Goal: Book appointment/travel/reservation

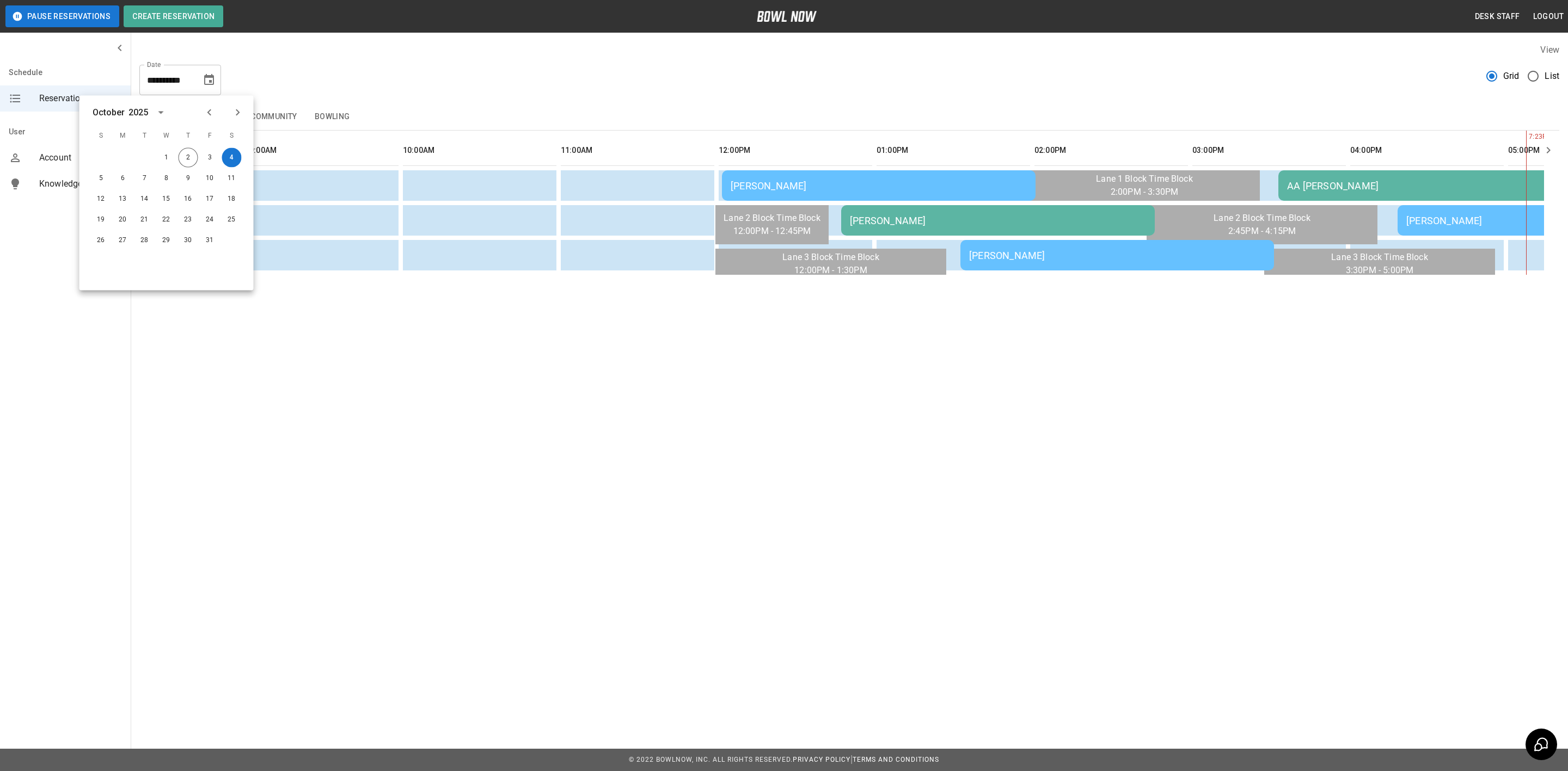
scroll to position [0, 632]
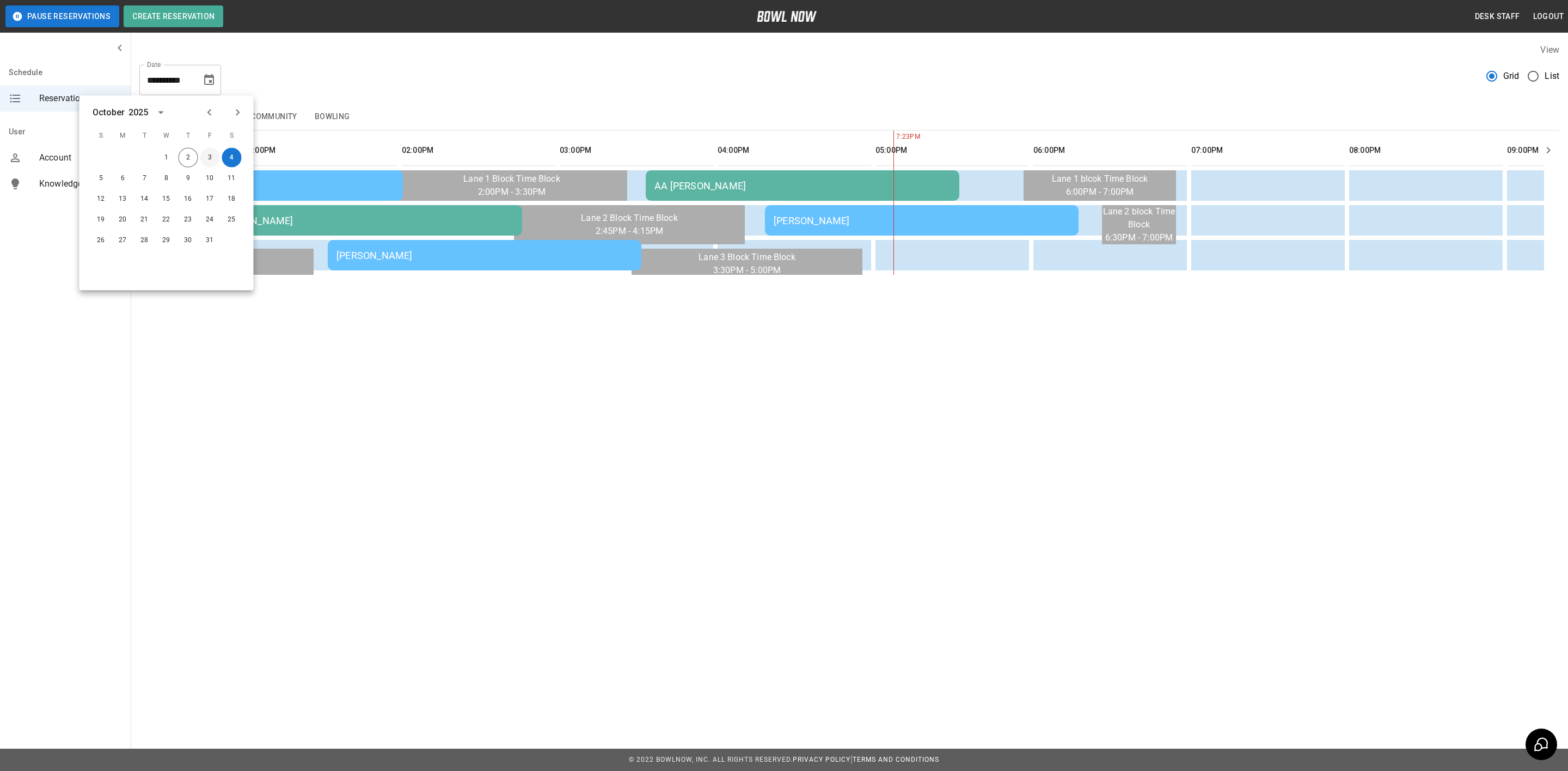
click at [209, 157] on button "3" at bounding box center [210, 158] width 19 height 19
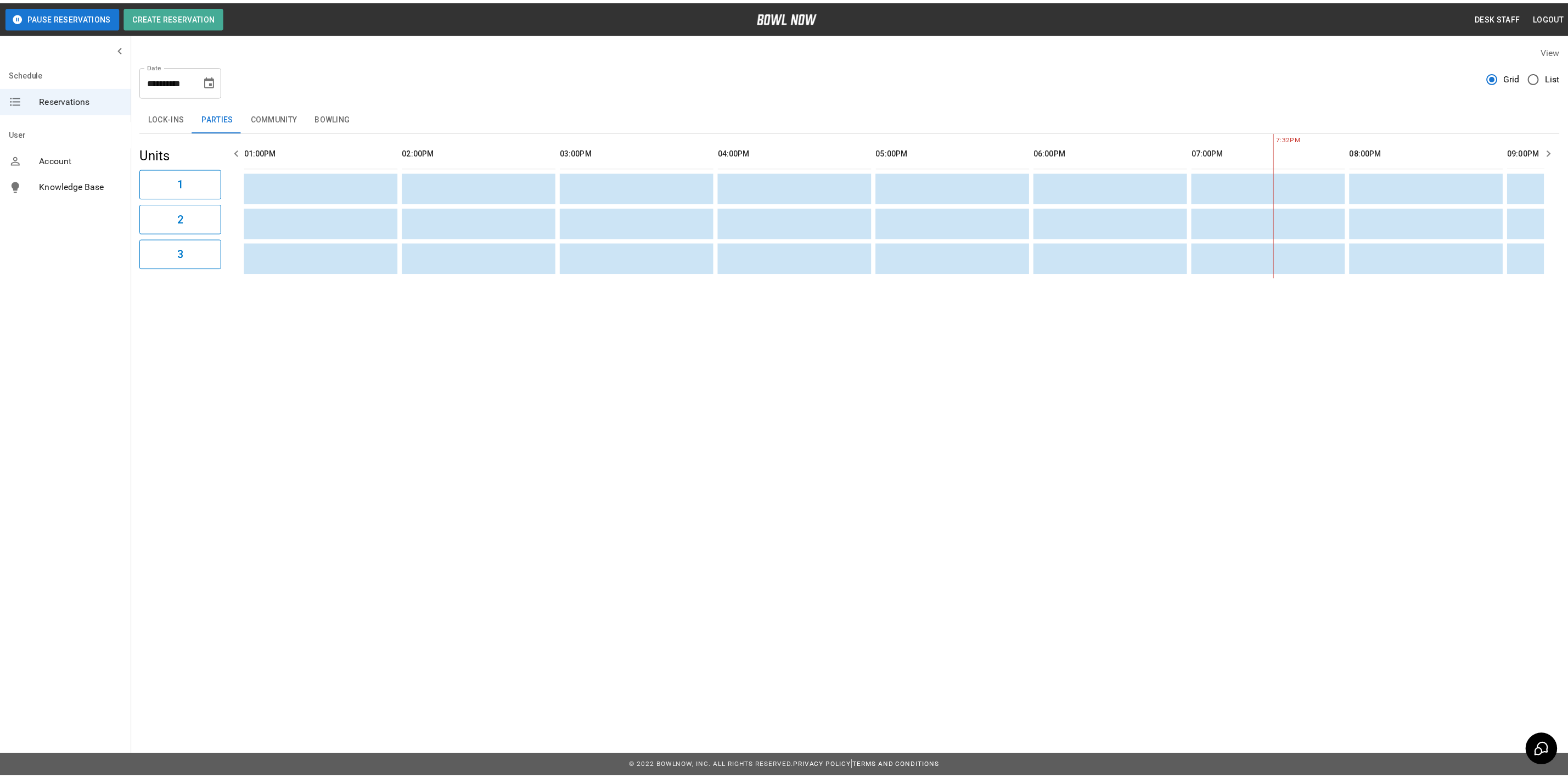
scroll to position [0, 1358]
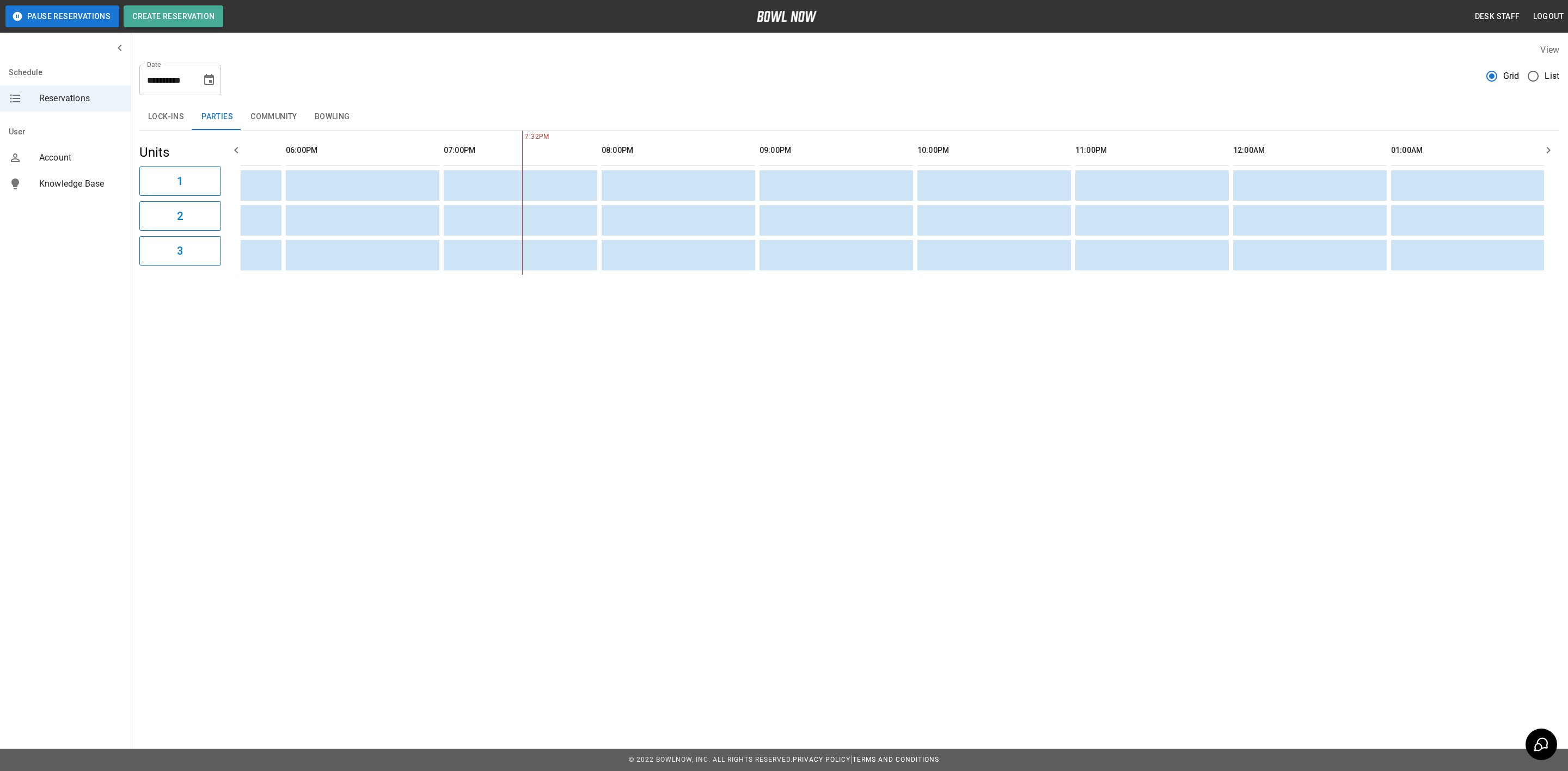
click at [312, 106] on button "Bowling" at bounding box center [332, 117] width 53 height 26
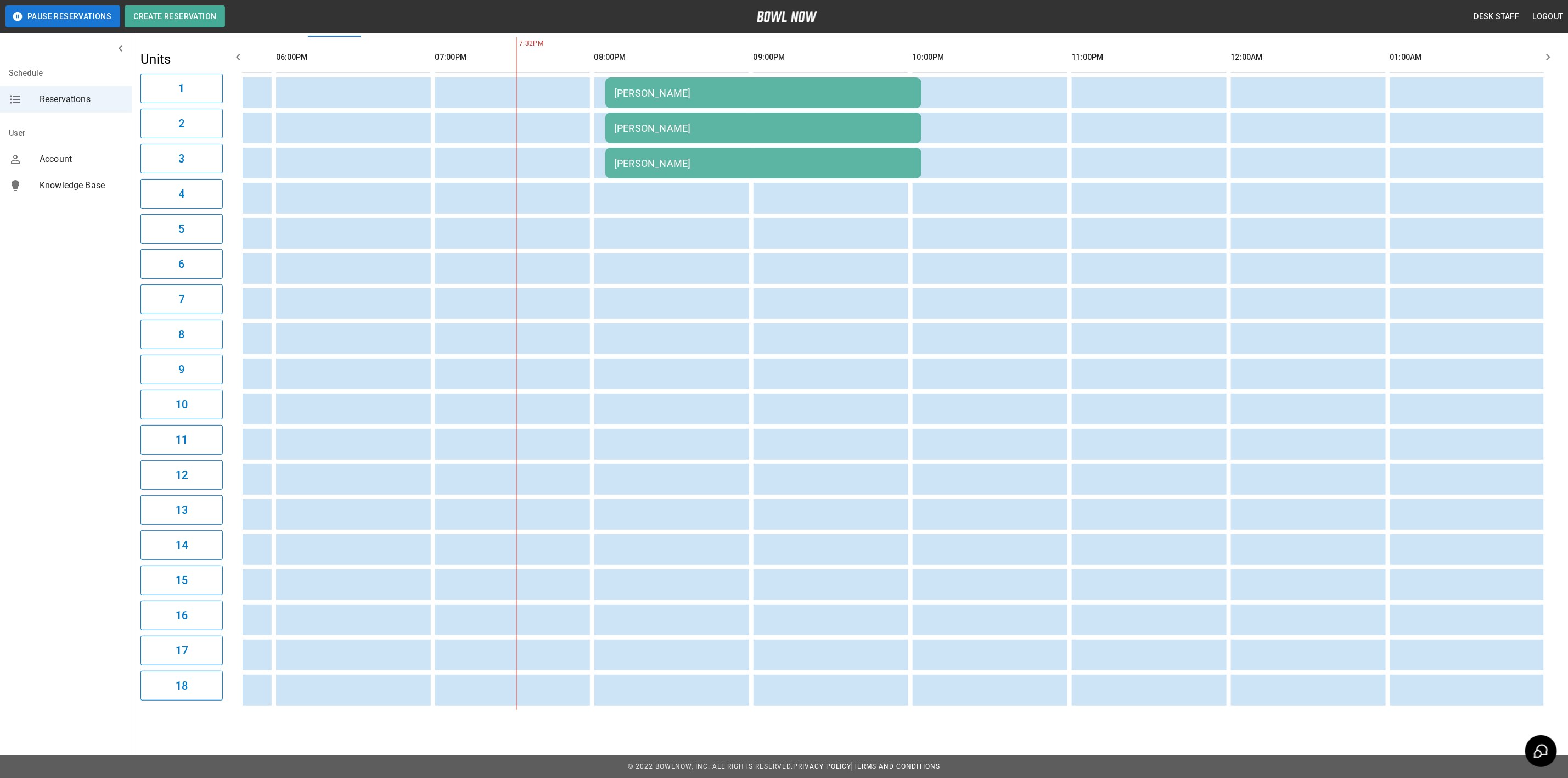
scroll to position [0, 0]
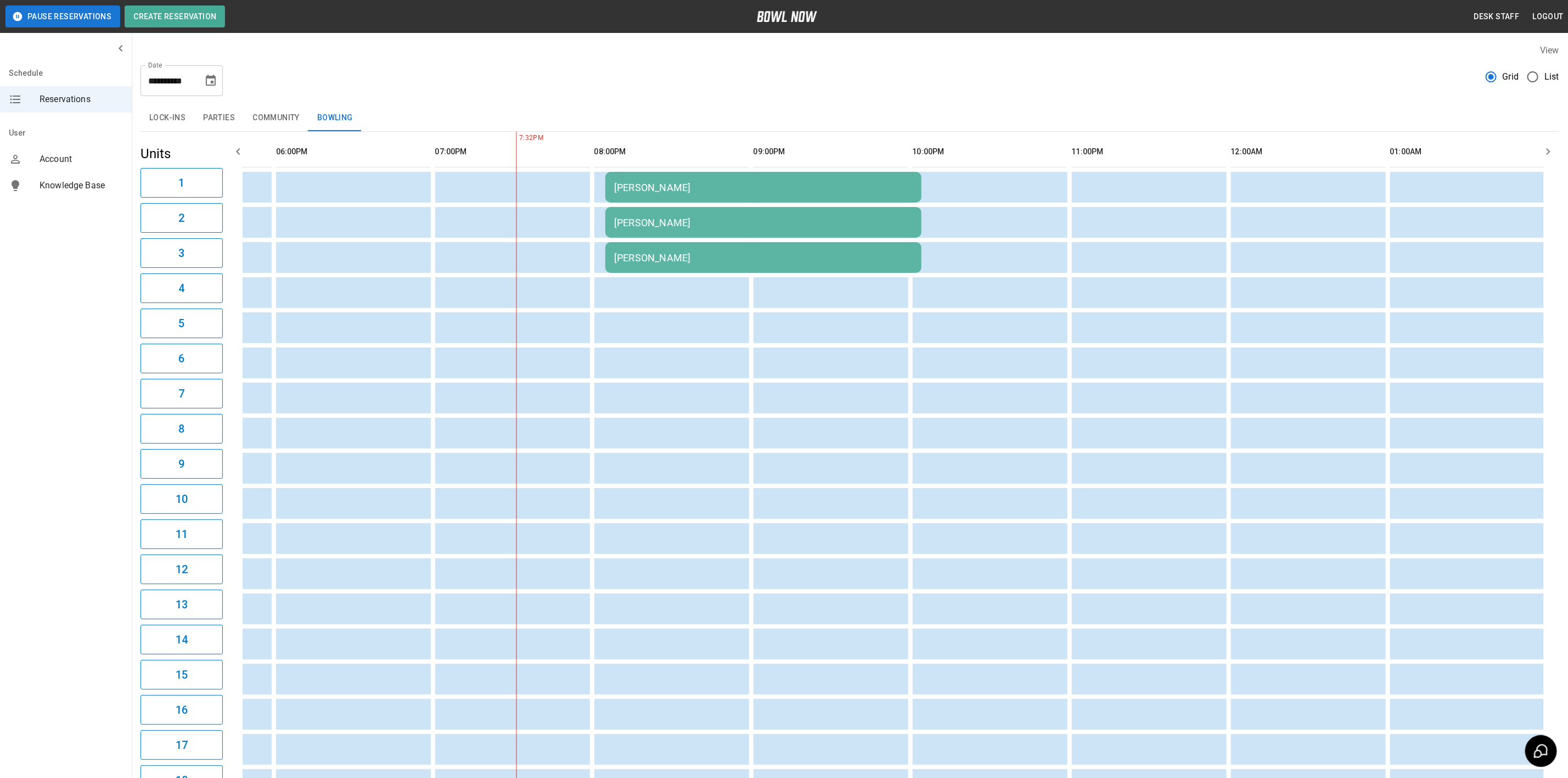
click at [209, 80] on icon "Choose date, selected date is Oct 3, 2025" at bounding box center [210, 80] width 13 height 13
click at [233, 158] on button "4" at bounding box center [234, 159] width 20 height 20
click at [211, 158] on button "3" at bounding box center [212, 159] width 20 height 20
click at [213, 77] on icon "Choose date, selected date is Oct 3, 2025" at bounding box center [210, 80] width 10 height 11
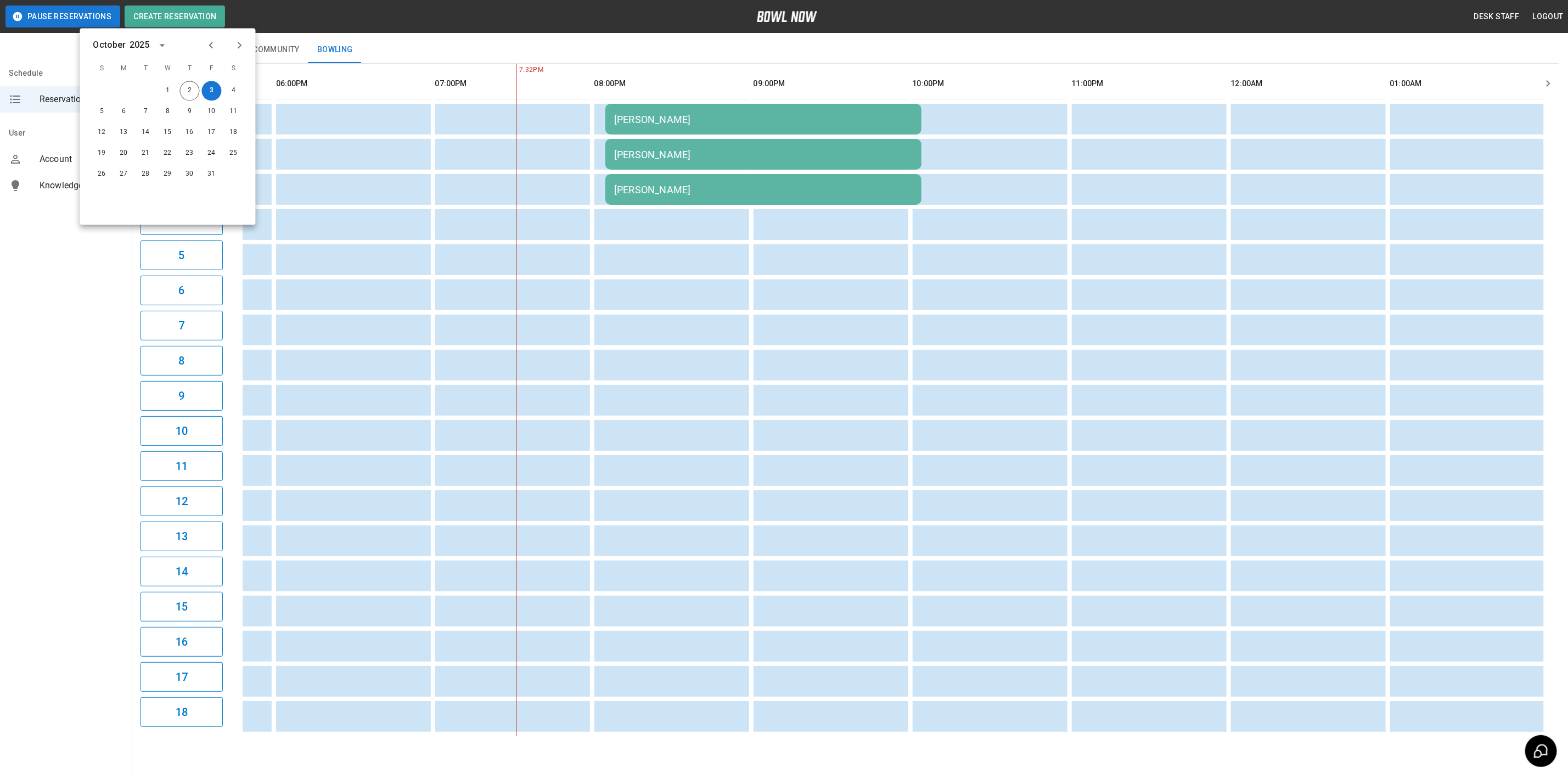
scroll to position [99, 0]
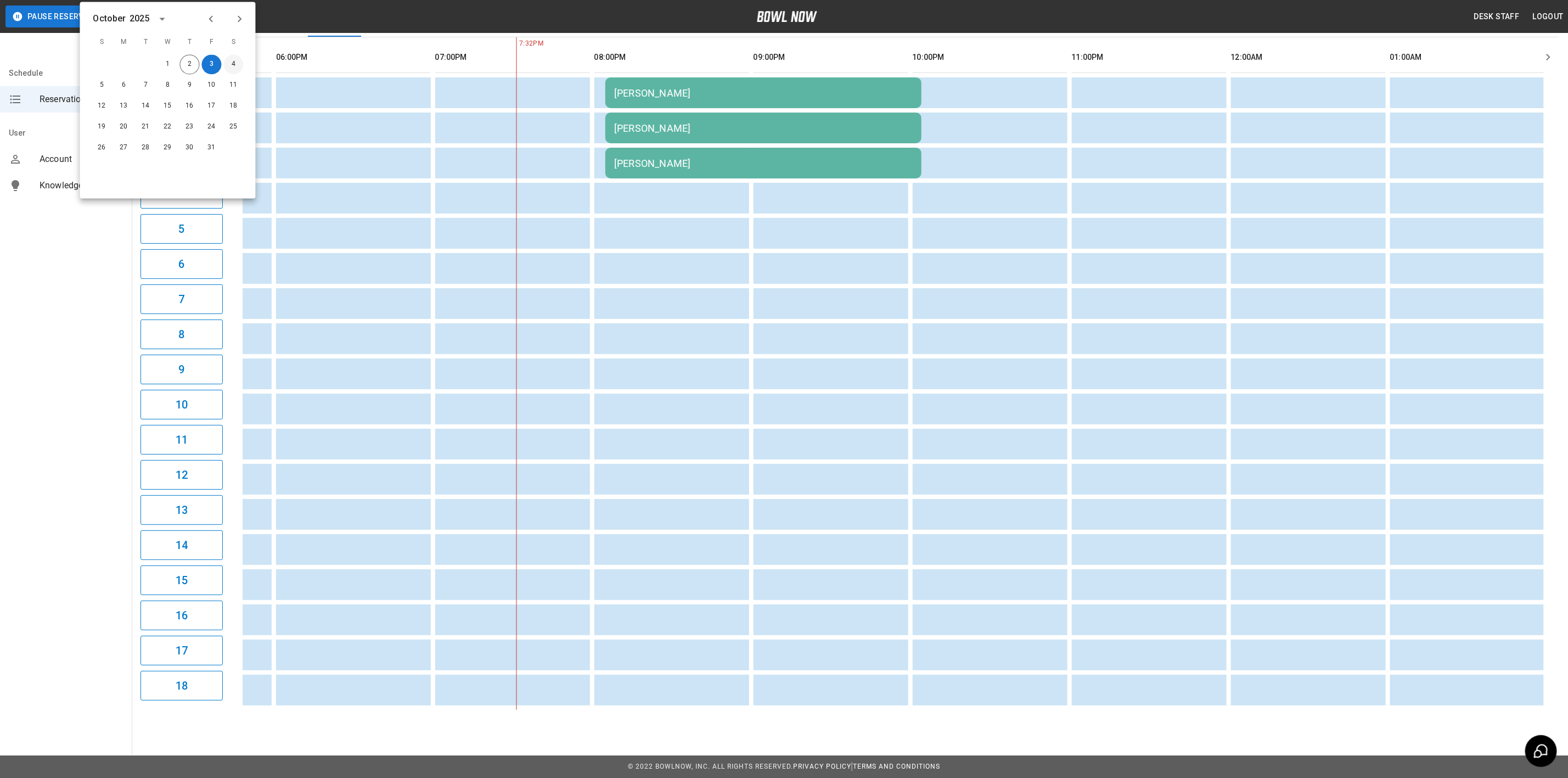
click at [233, 58] on button "4" at bounding box center [234, 64] width 20 height 20
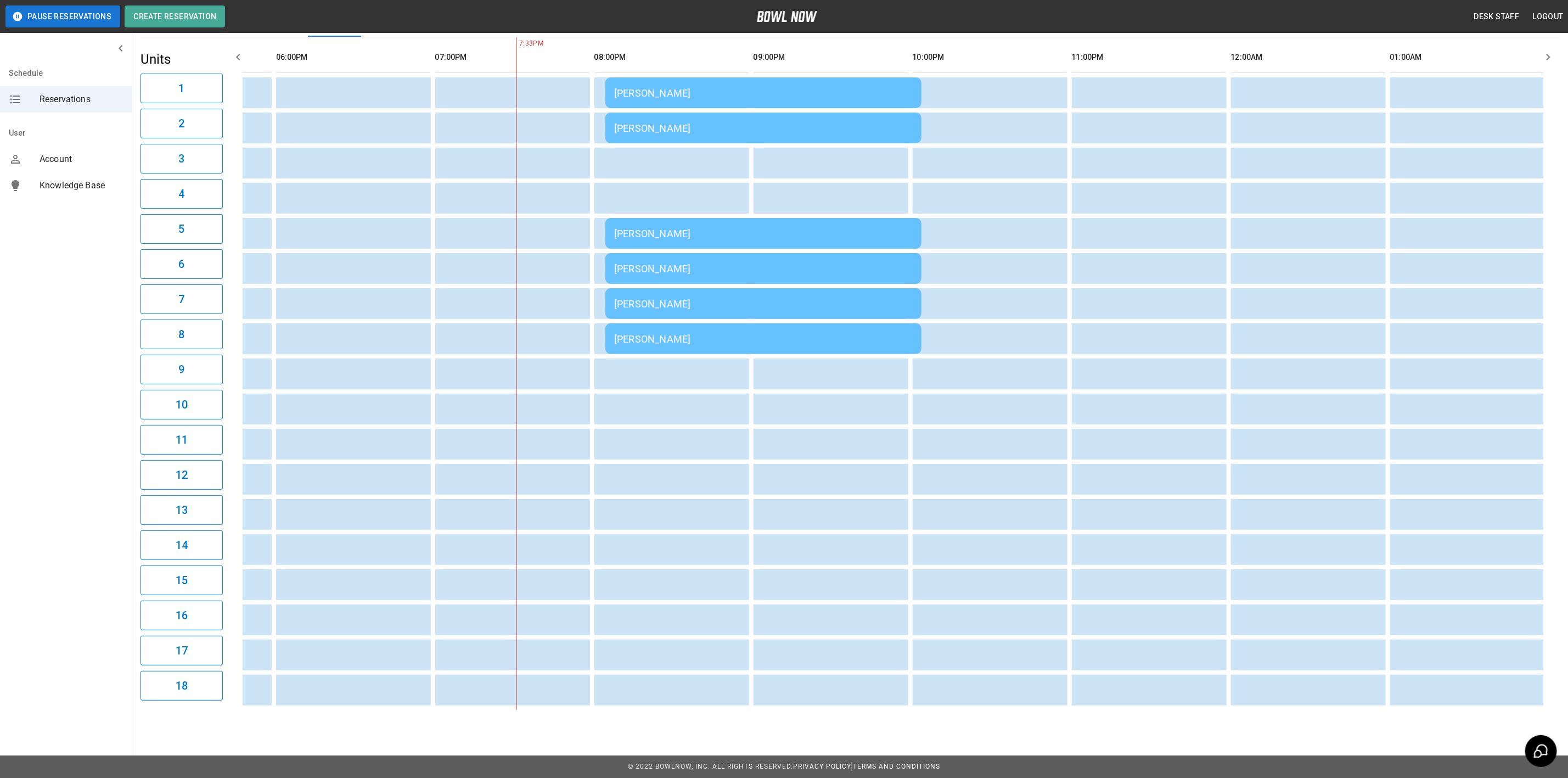
scroll to position [0, 0]
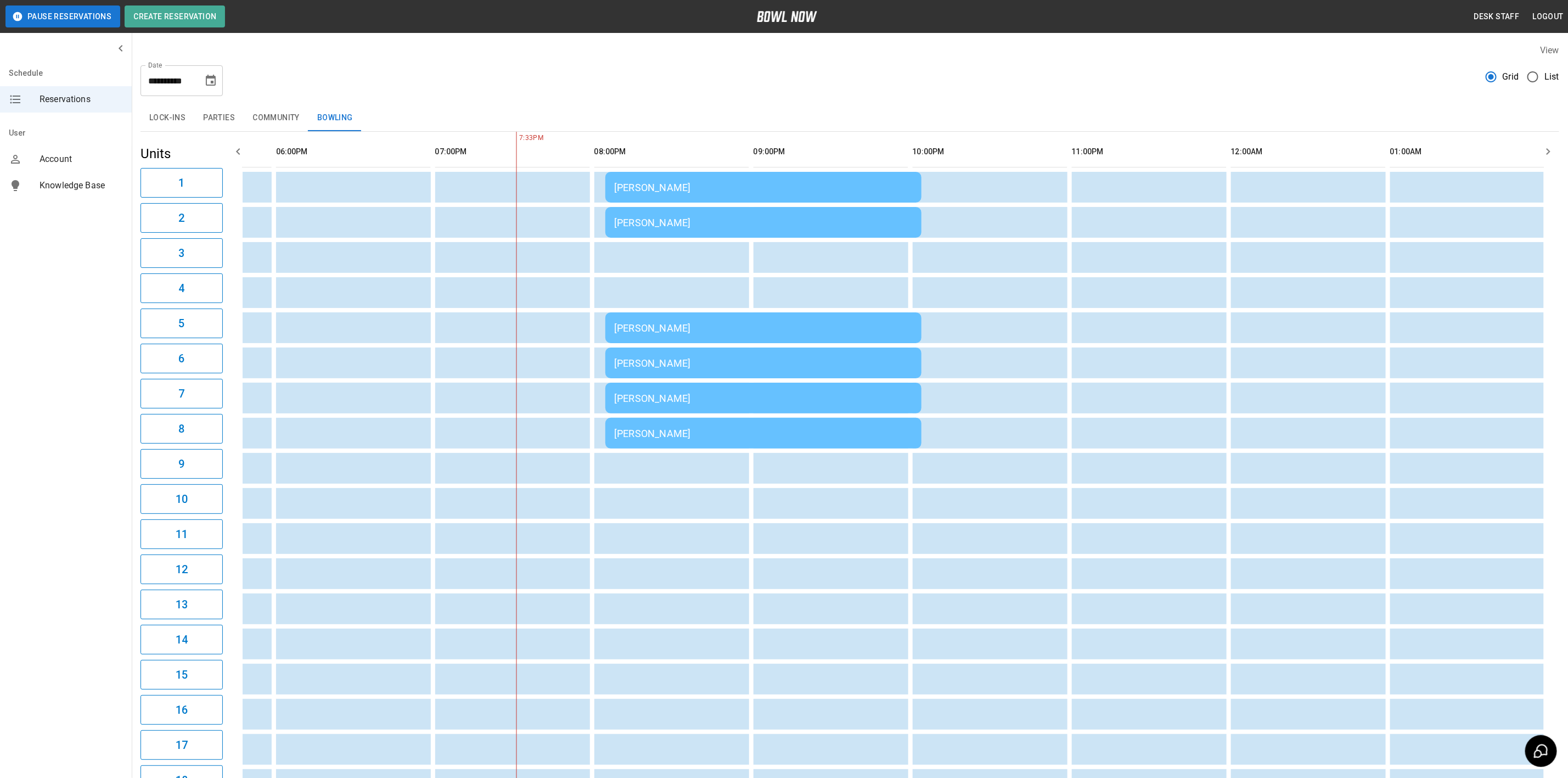
click at [210, 75] on icon "Choose date, selected date is Oct 4, 2025" at bounding box center [210, 80] width 13 height 13
click at [211, 158] on button "3" at bounding box center [212, 159] width 20 height 20
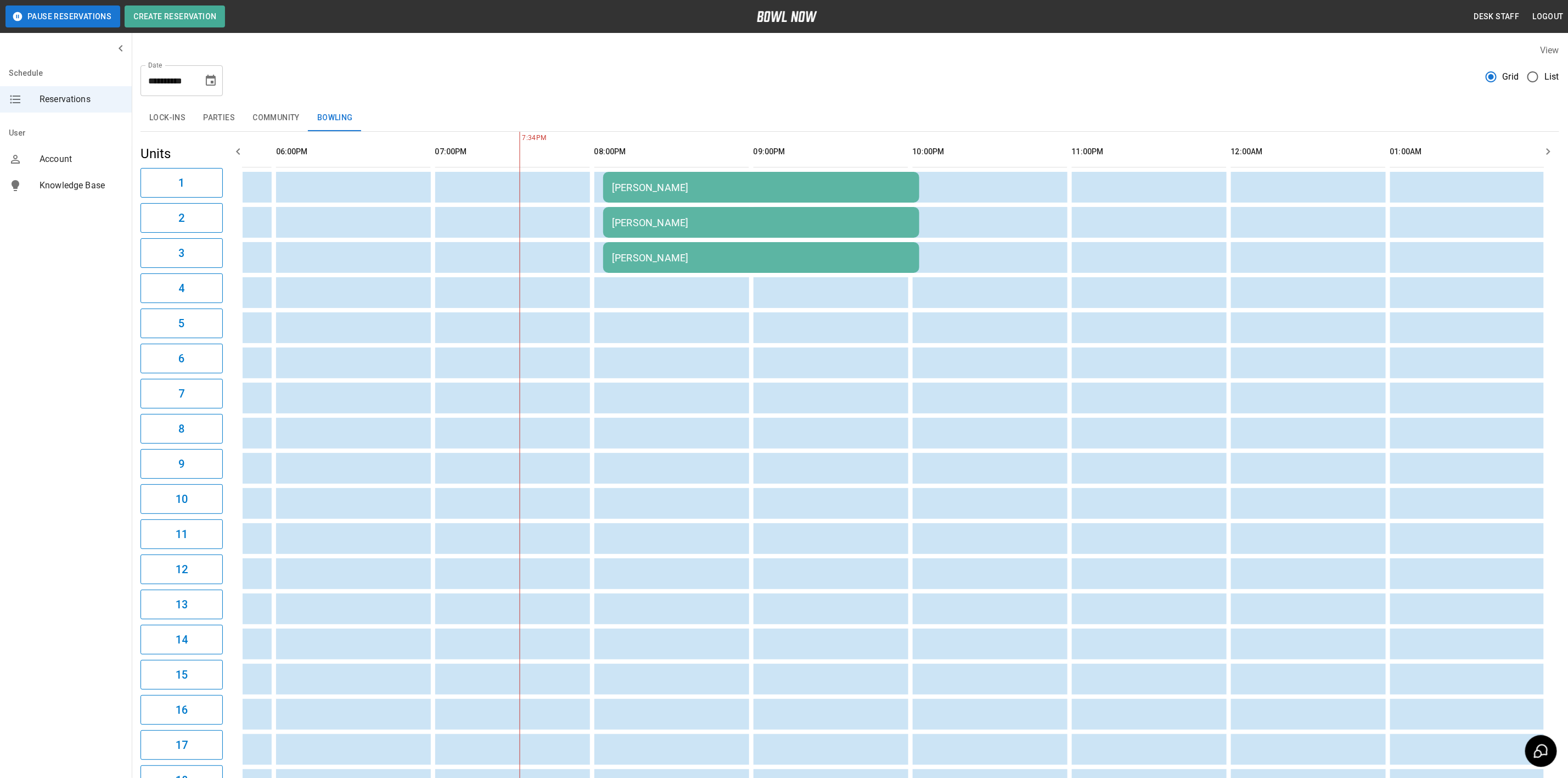
click at [208, 111] on button "Parties" at bounding box center [219, 118] width 49 height 26
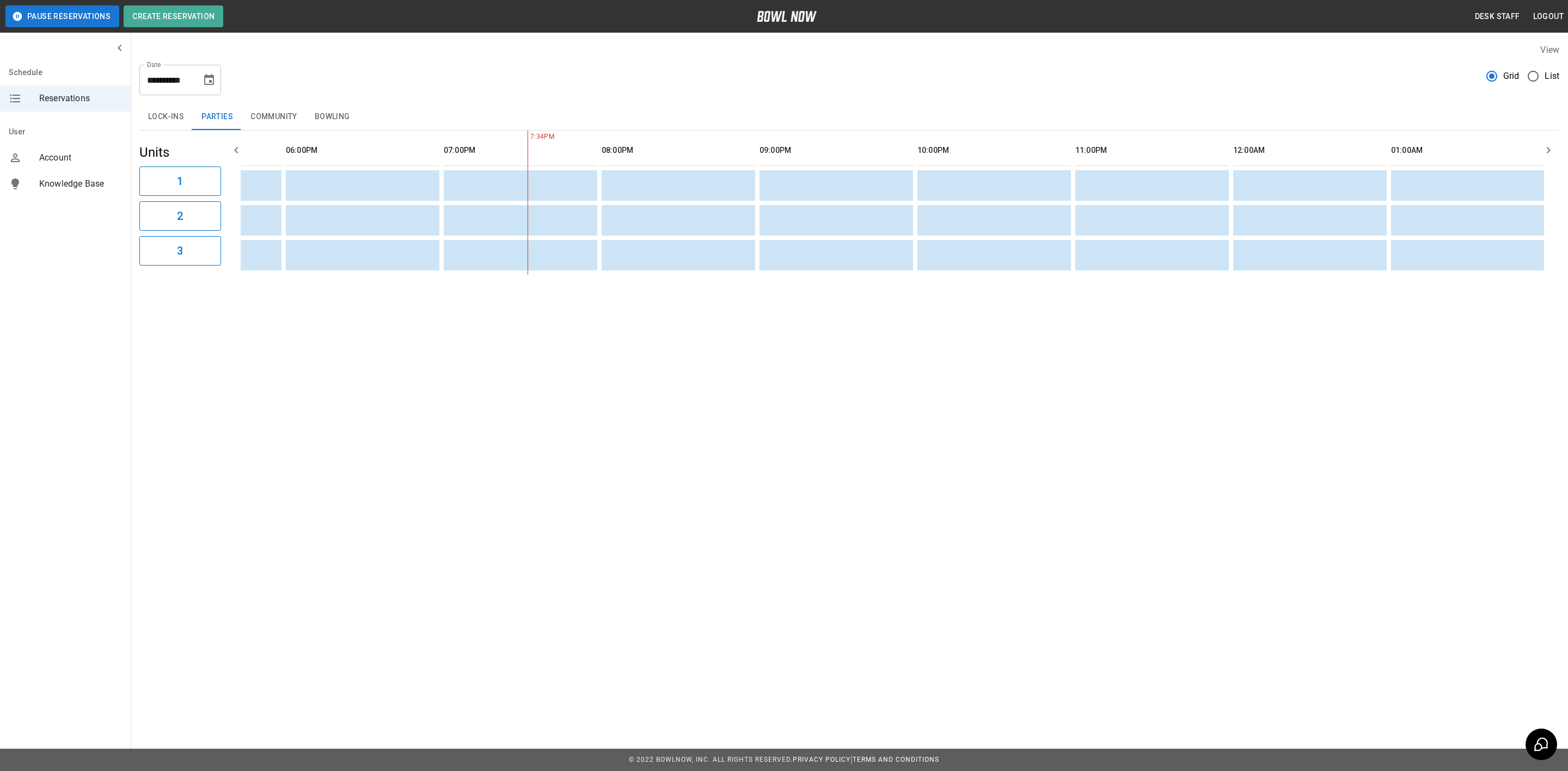
click at [167, 110] on button "Lock-ins" at bounding box center [166, 117] width 54 height 26
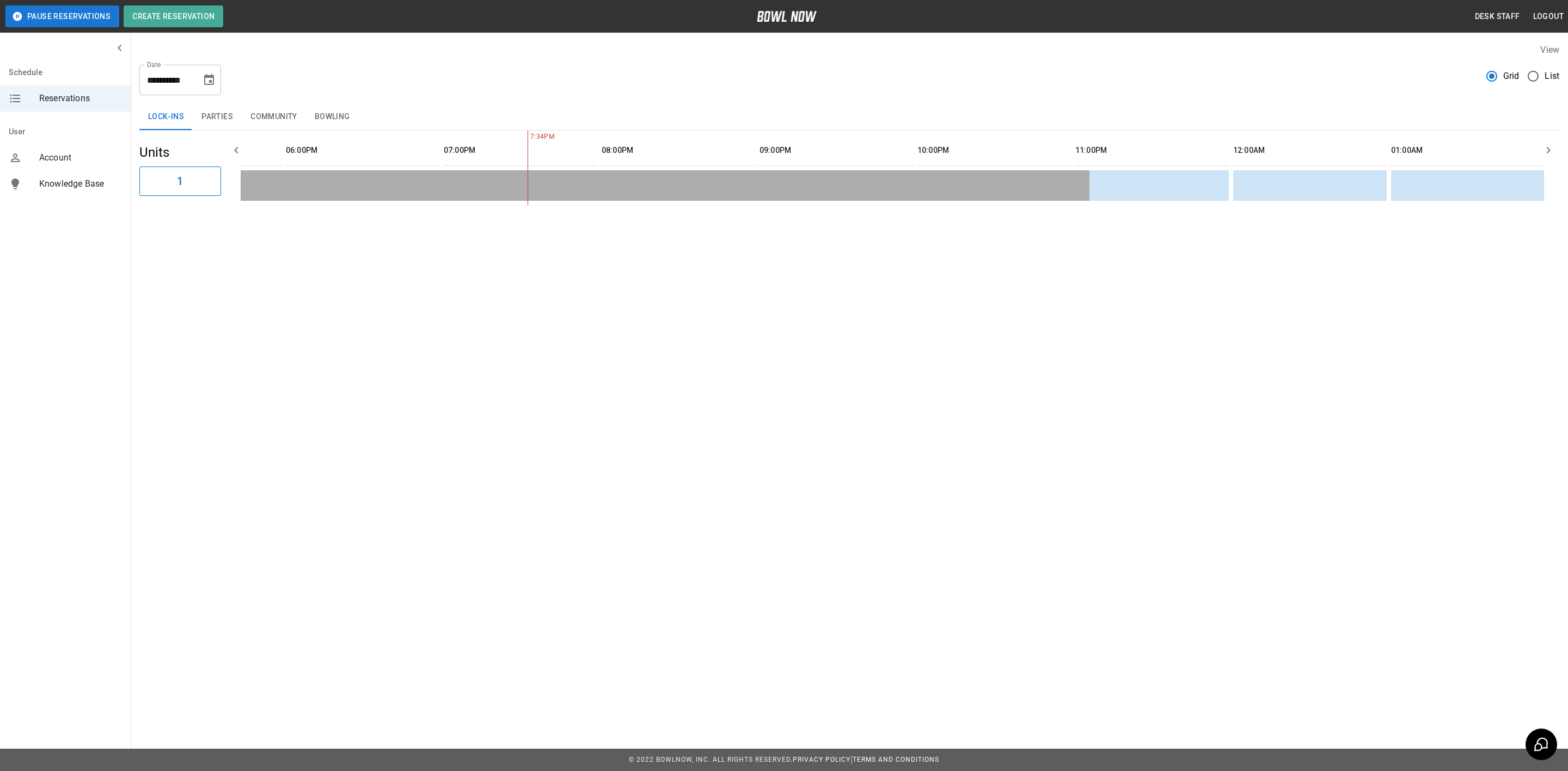
click at [209, 79] on icon "Choose date, selected date is Oct 3, 2025" at bounding box center [209, 80] width 13 height 13
click at [209, 177] on button "10" at bounding box center [210, 178] width 19 height 19
click at [317, 113] on button "Bowling" at bounding box center [332, 117] width 53 height 26
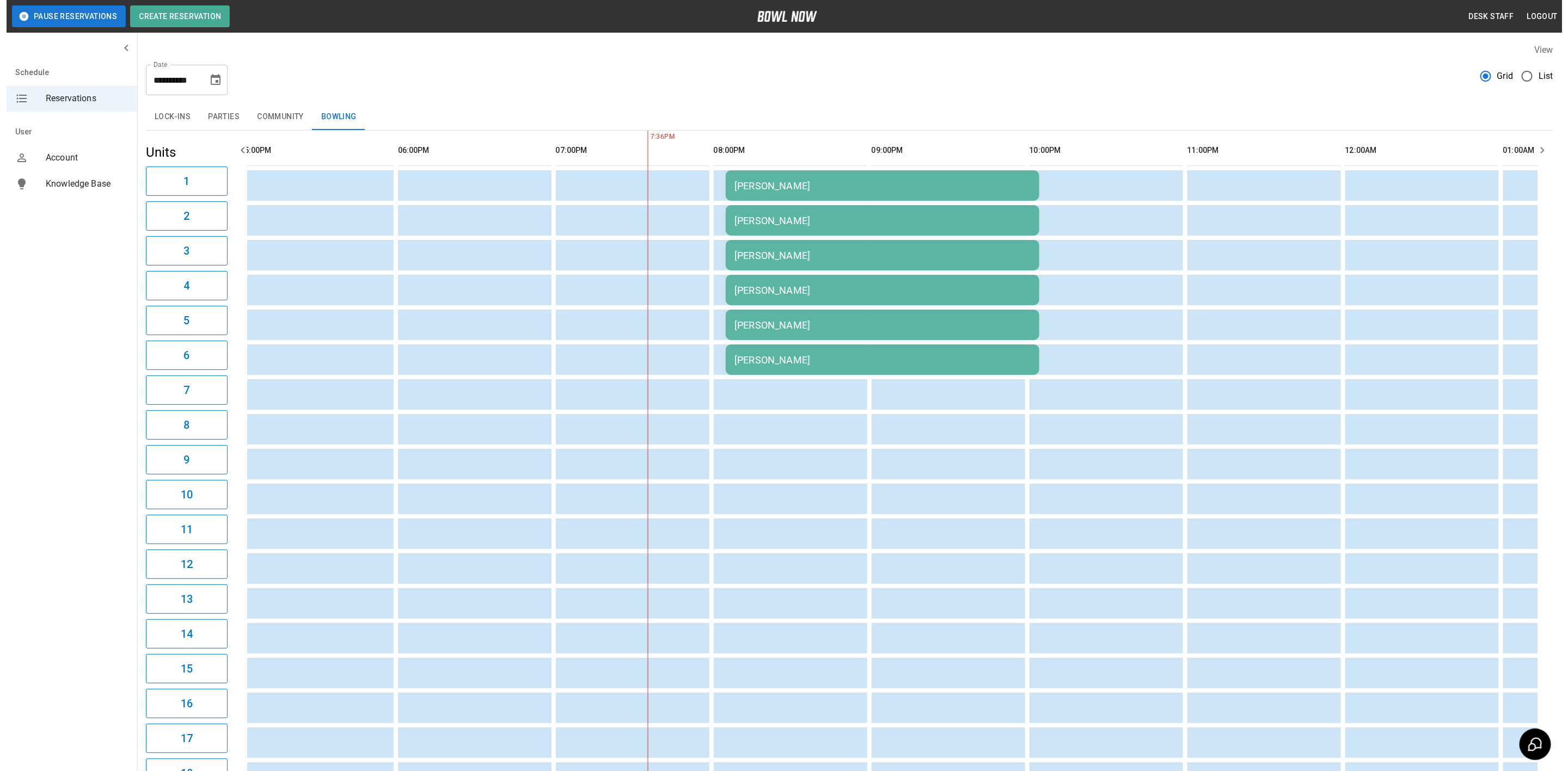
scroll to position [0, 1153]
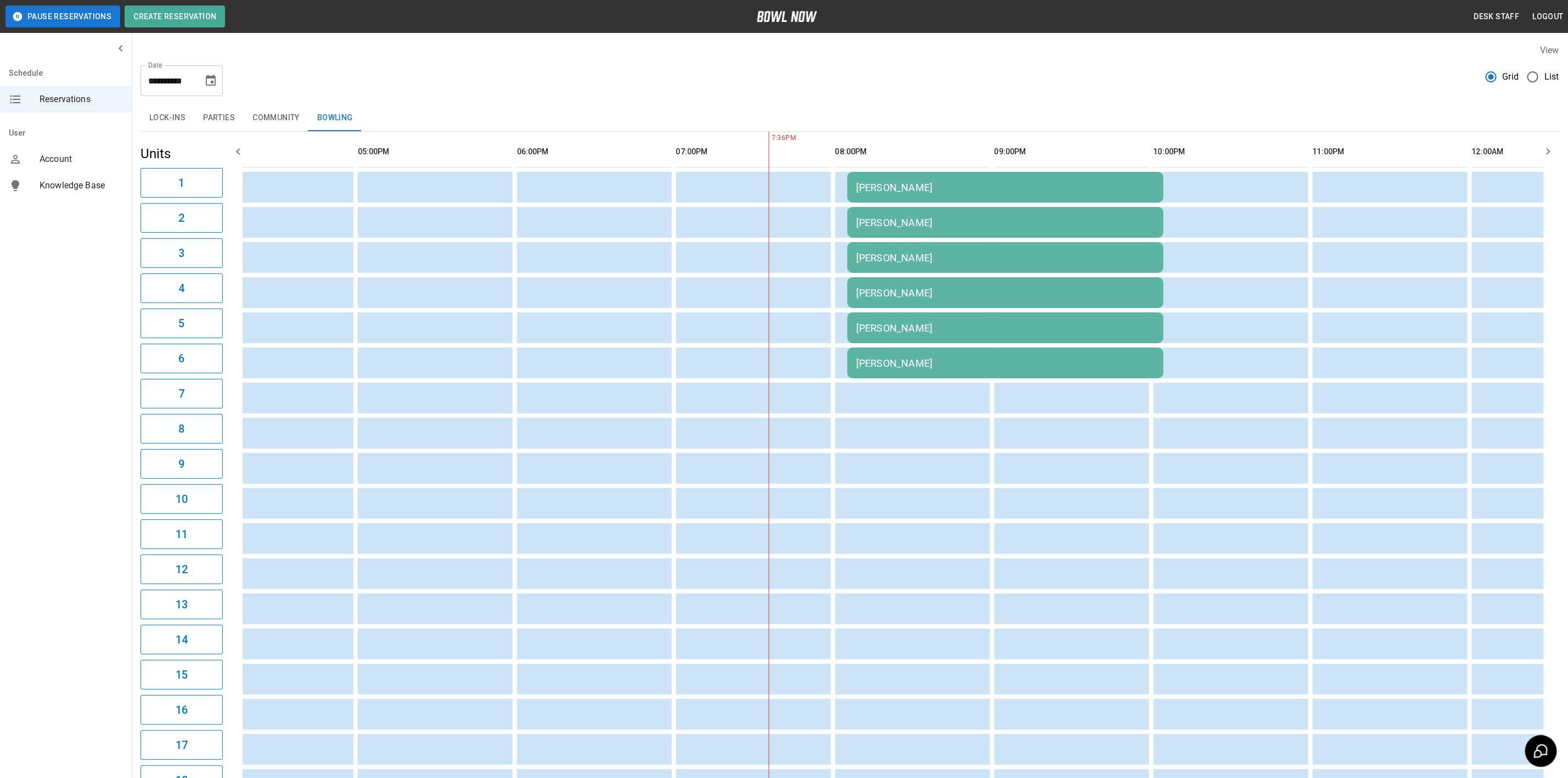
click at [955, 221] on div "[PERSON_NAME]" at bounding box center [1005, 222] width 299 height 12
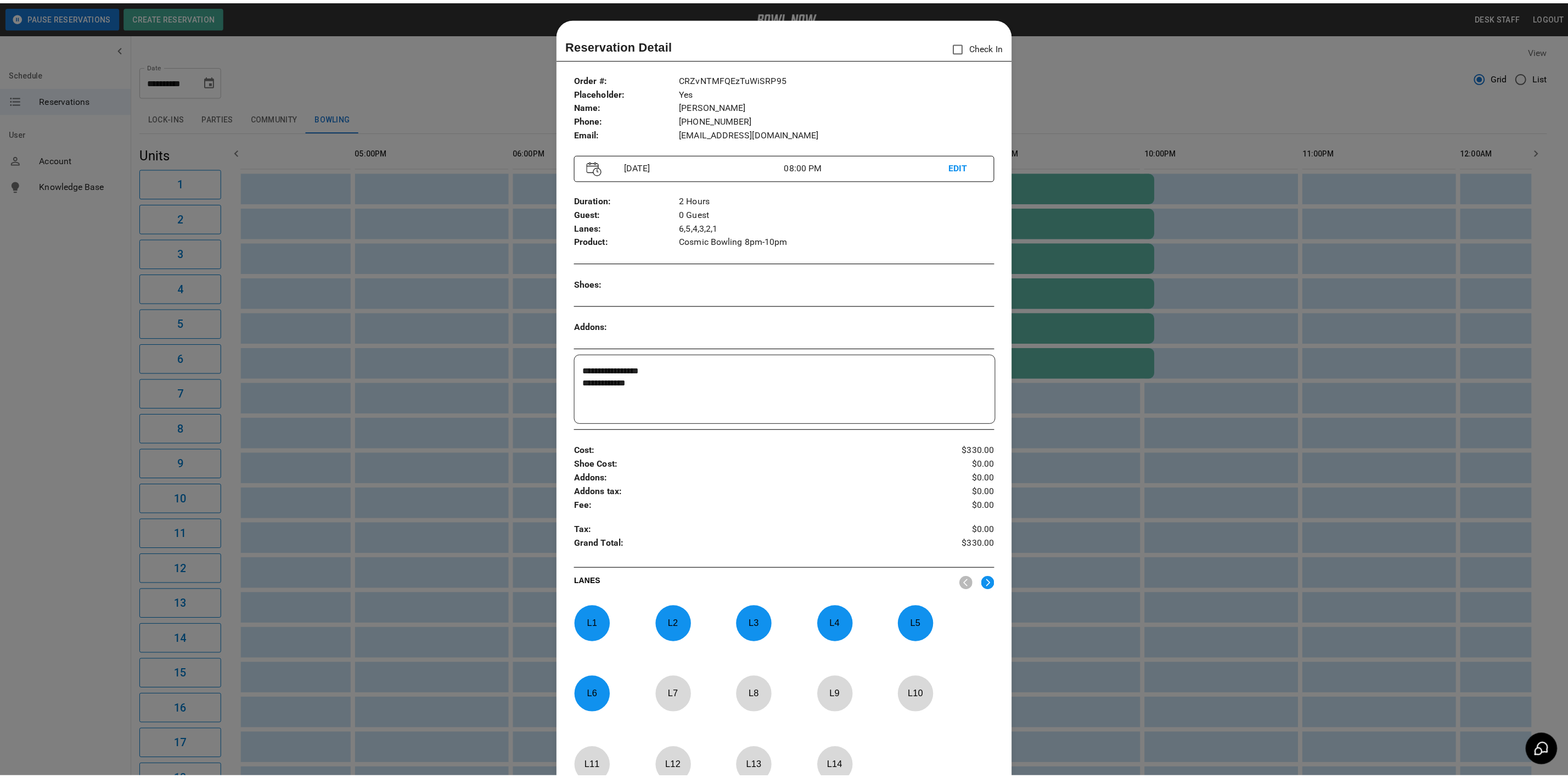
scroll to position [17, 0]
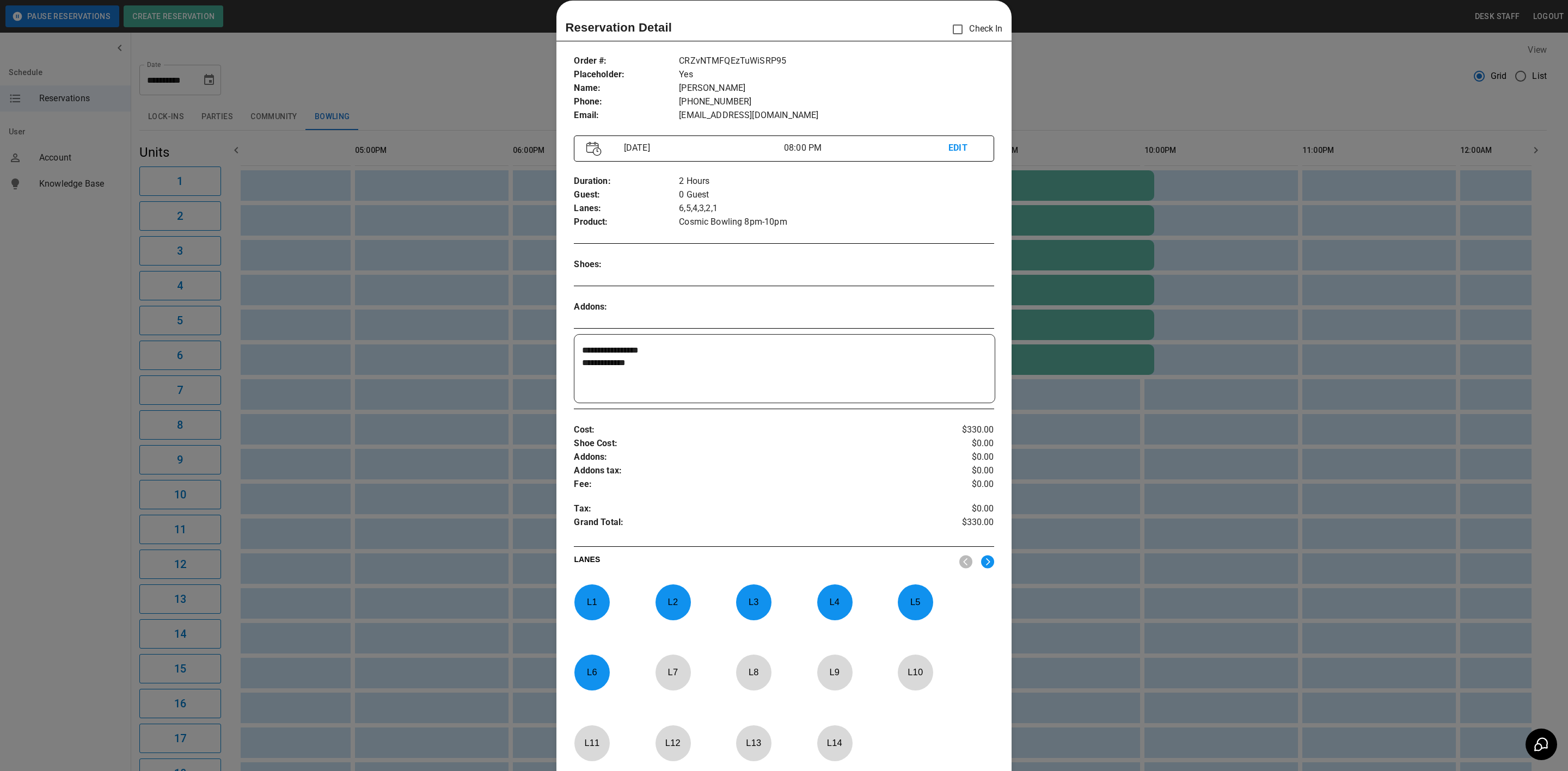
click at [1266, 549] on div at bounding box center [784, 385] width 1568 height 771
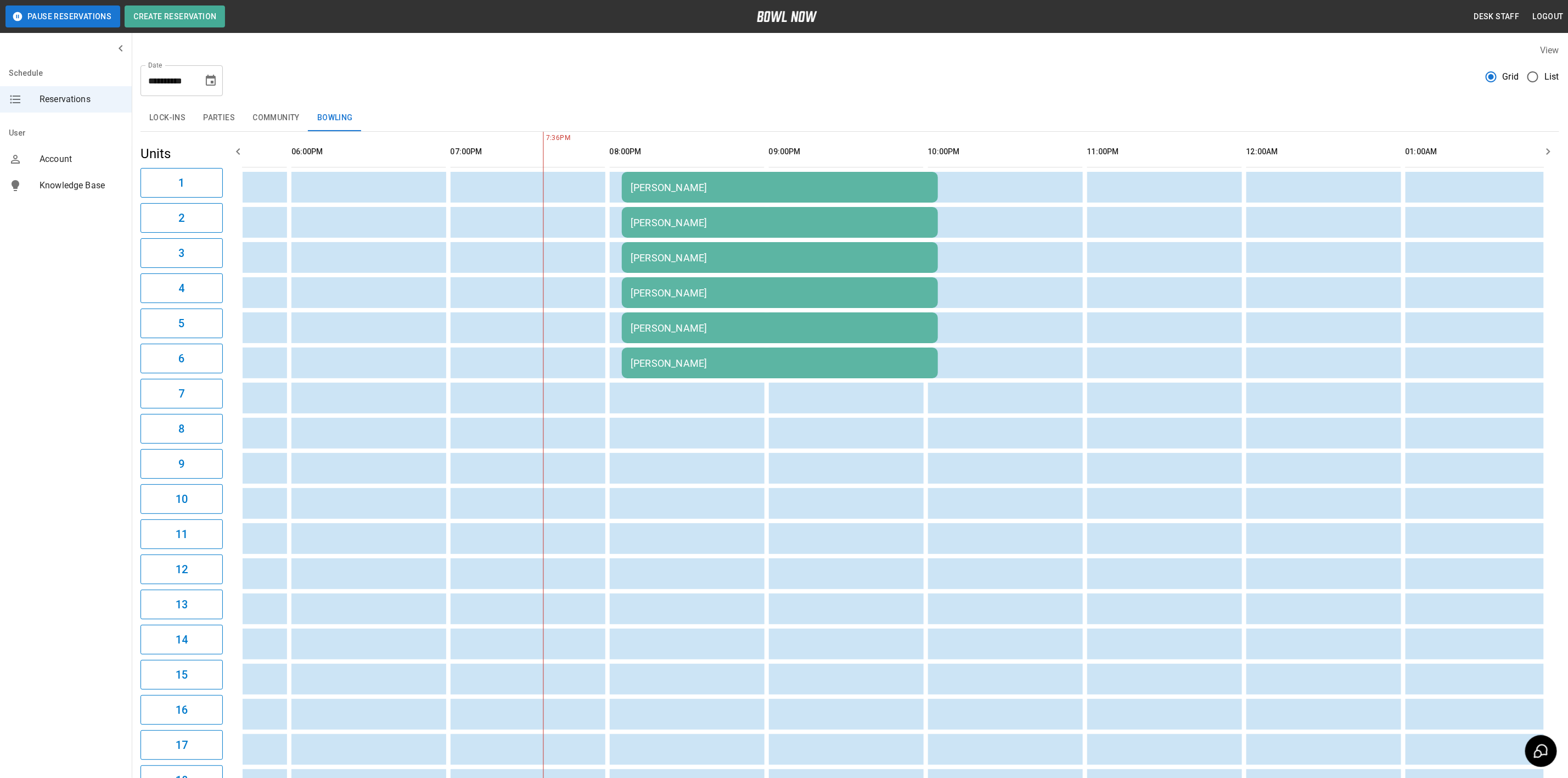
scroll to position [0, 1407]
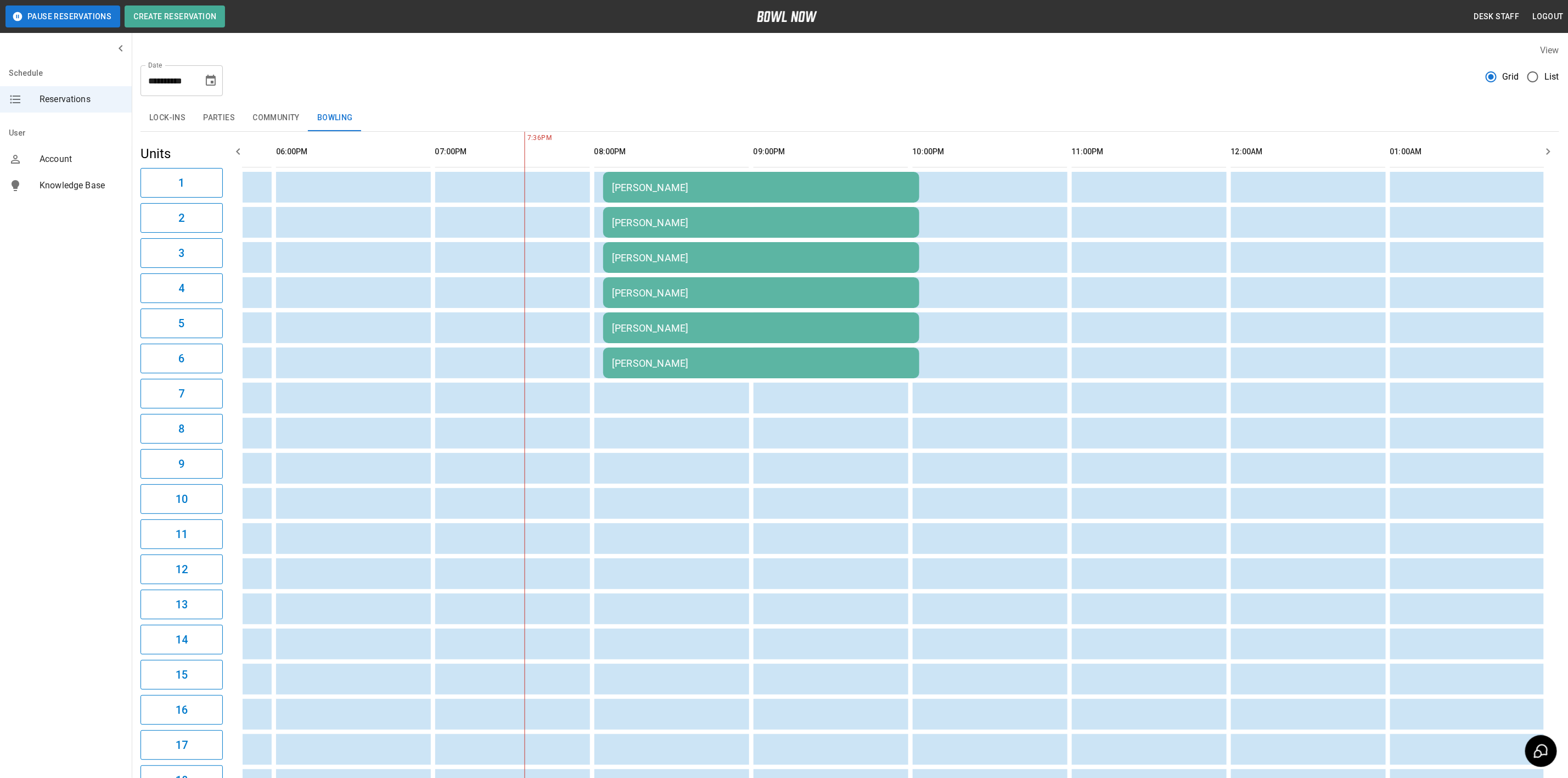
click at [211, 80] on icon "Choose date, selected date is Oct 10, 2025" at bounding box center [210, 80] width 13 height 13
click at [209, 155] on button "3" at bounding box center [212, 159] width 20 height 20
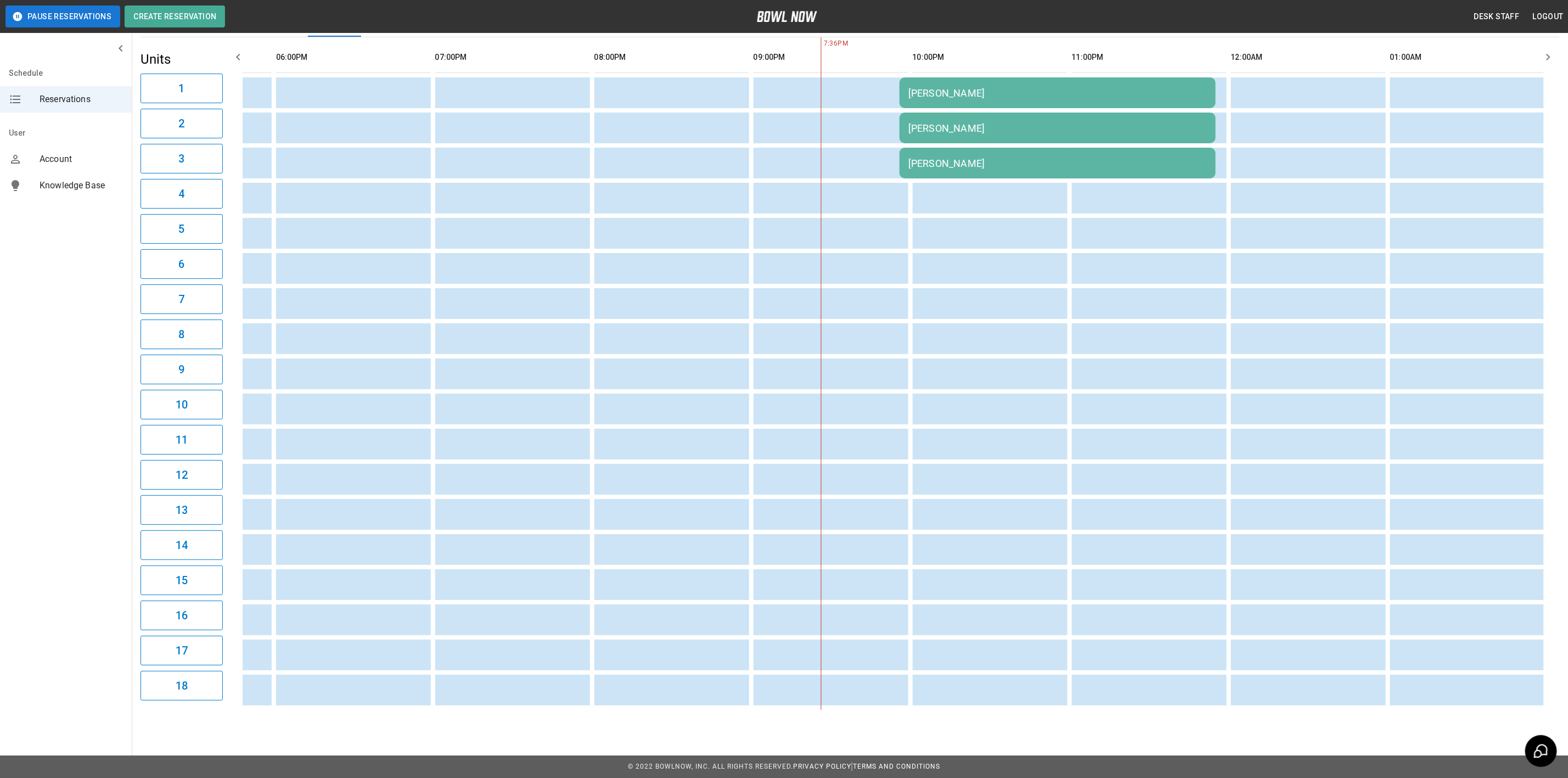
scroll to position [0, 1110]
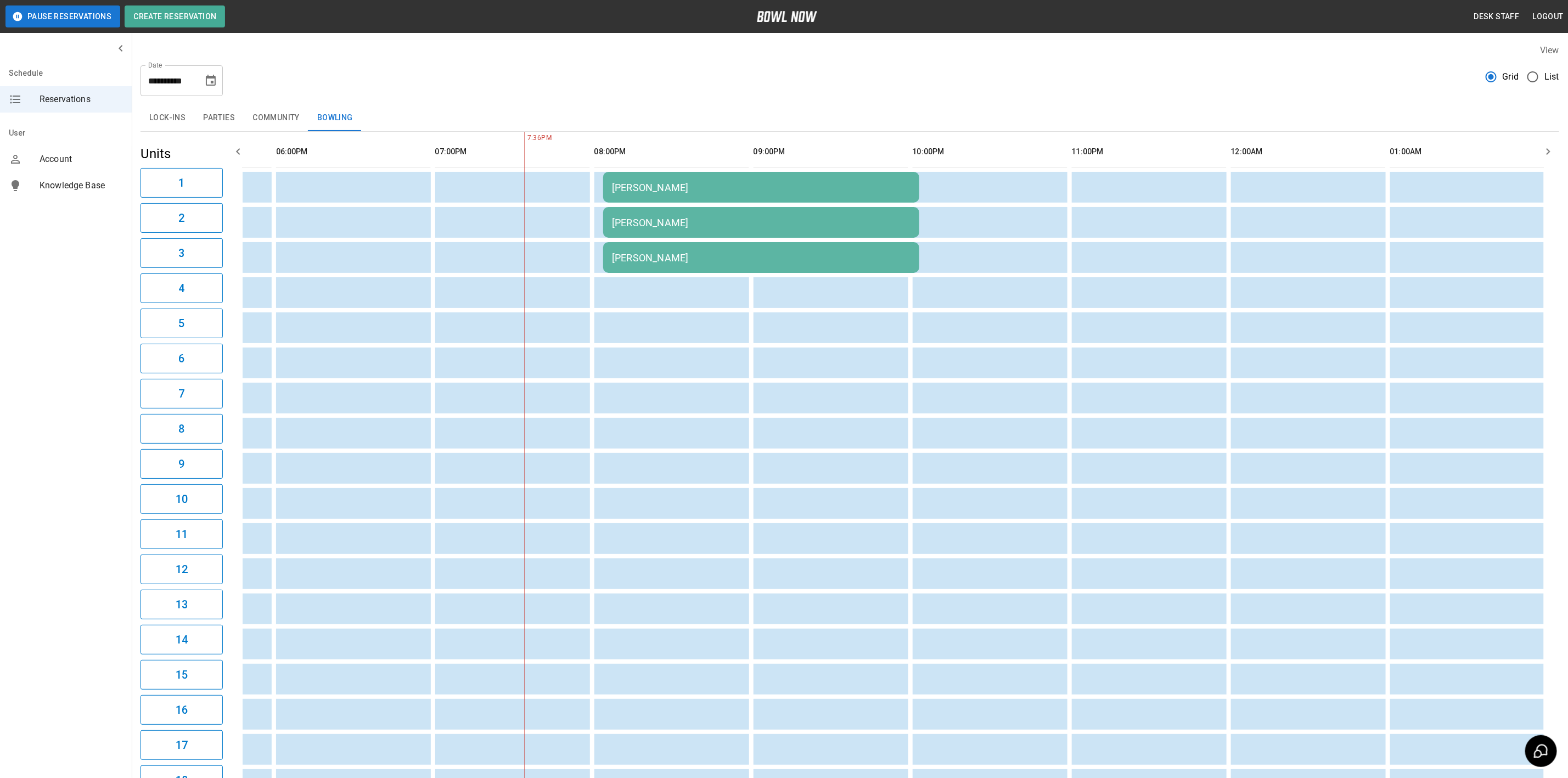
click at [188, 80] on input "**********" at bounding box center [168, 80] width 55 height 31
click at [210, 75] on icon "Choose date, selected date is Oct 3, 2025" at bounding box center [210, 80] width 13 height 13
click at [211, 200] on button "17" at bounding box center [212, 201] width 20 height 20
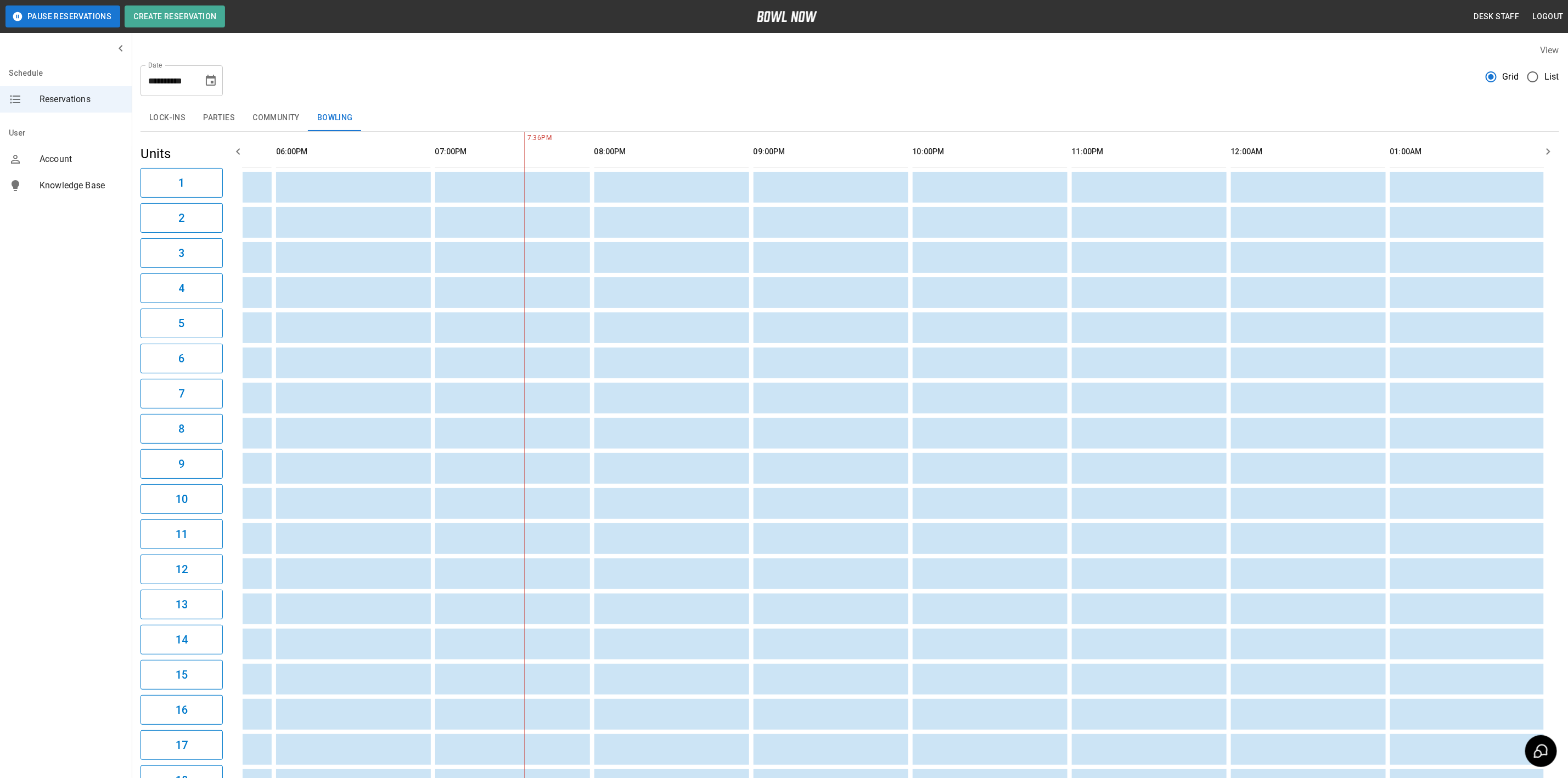
click at [208, 149] on button "10" at bounding box center [201, 144] width 15 height 11
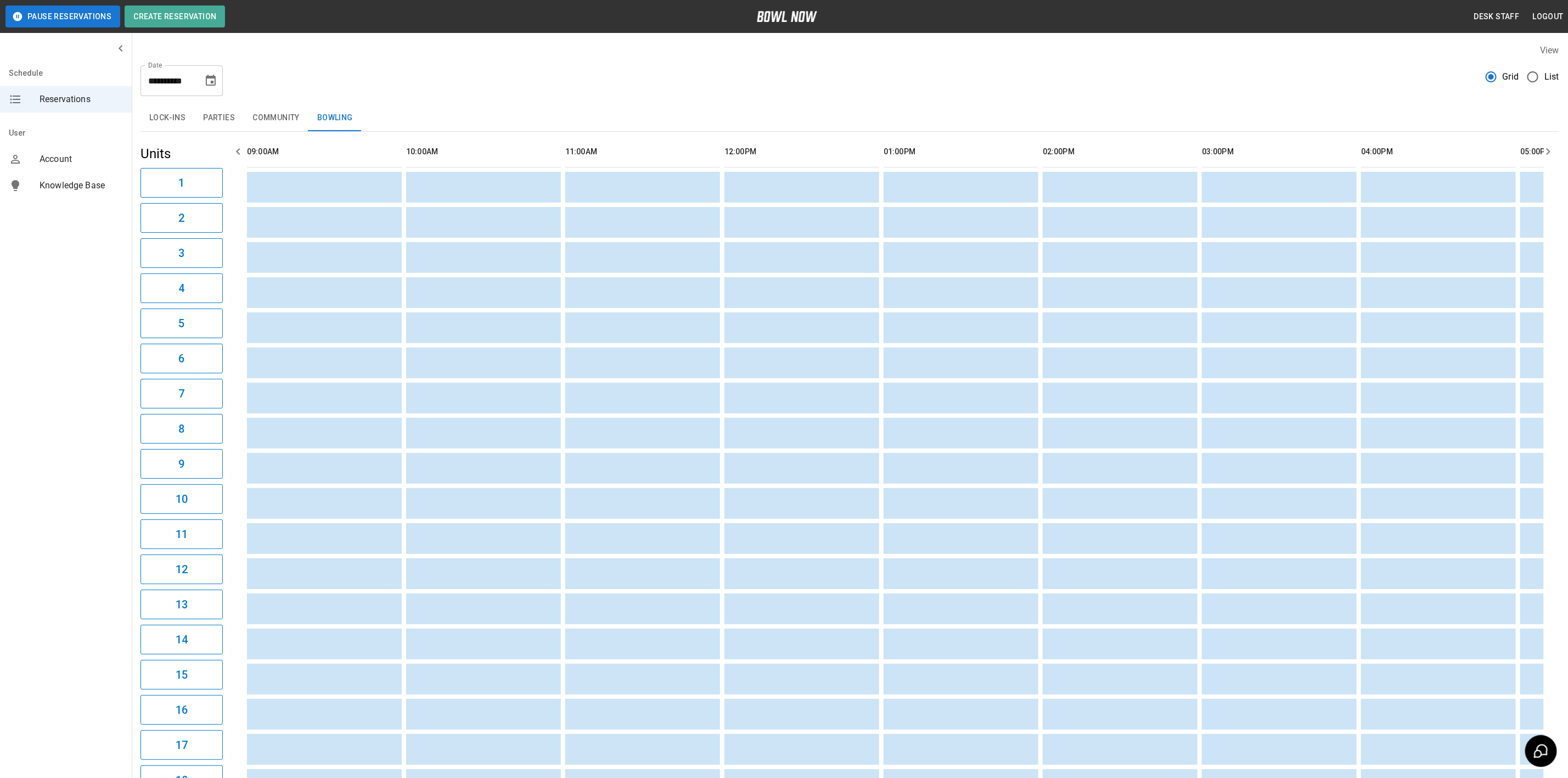
click at [214, 79] on icon "Choose date, selected date is Oct 10, 2025" at bounding box center [210, 80] width 13 height 13
click at [215, 196] on button "17" at bounding box center [212, 201] width 20 height 20
type input "**********"
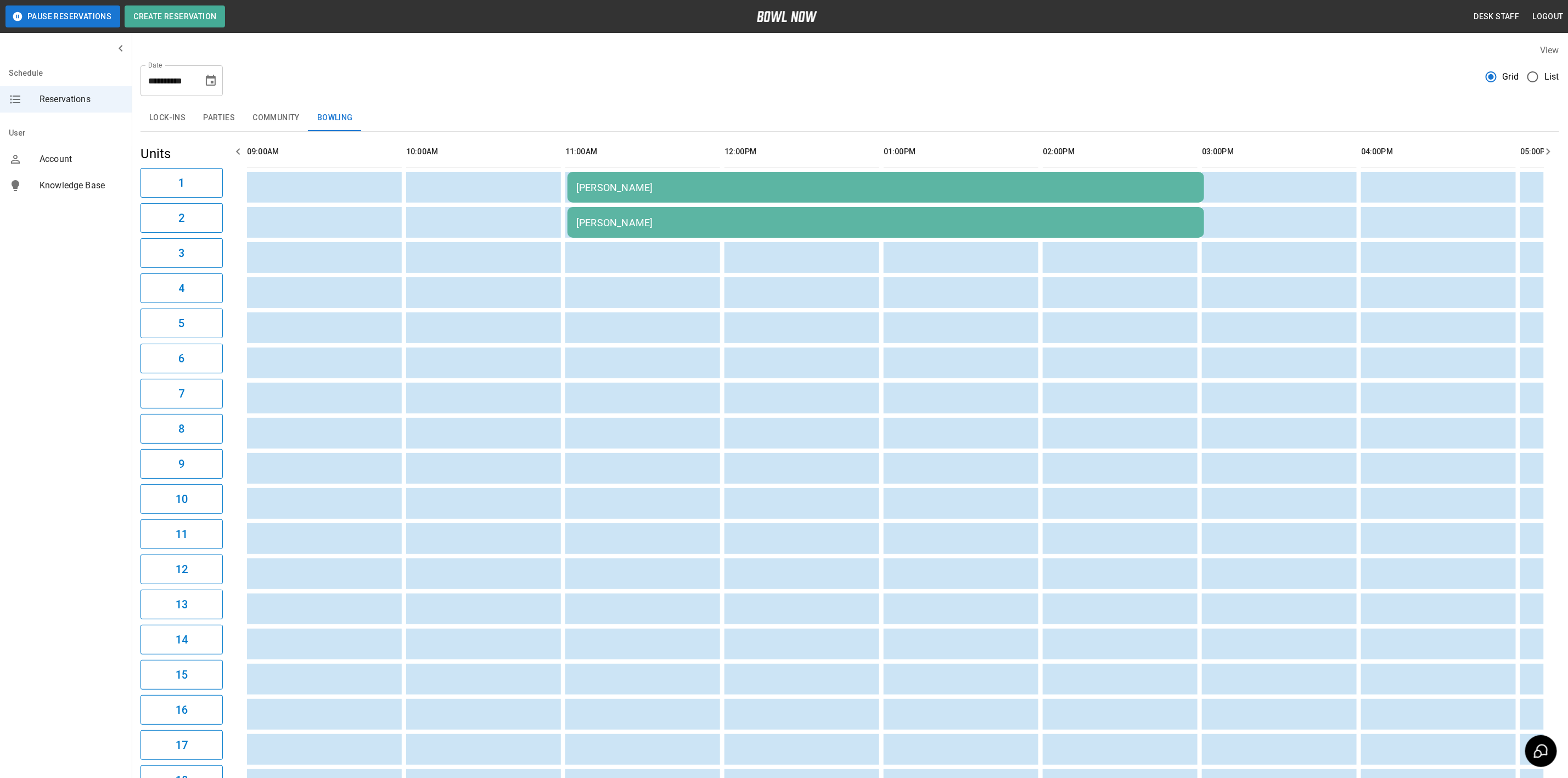
click at [206, 205] on button "2" at bounding box center [182, 218] width 82 height 29
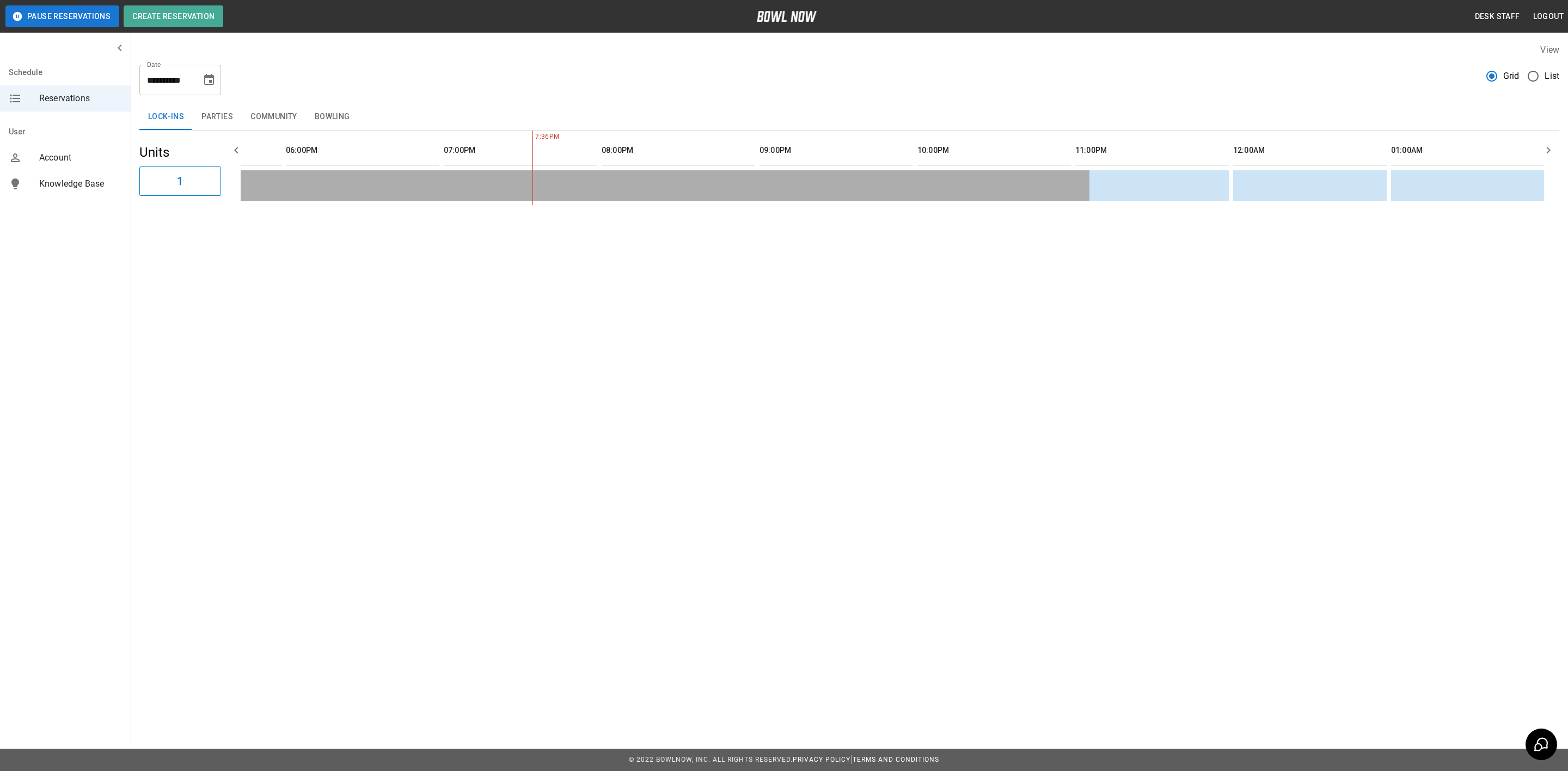
drag, startPoint x: 352, startPoint y: 110, endPoint x: 779, endPoint y: 237, distance: 445.5
click at [352, 110] on button "Bowling" at bounding box center [332, 117] width 53 height 26
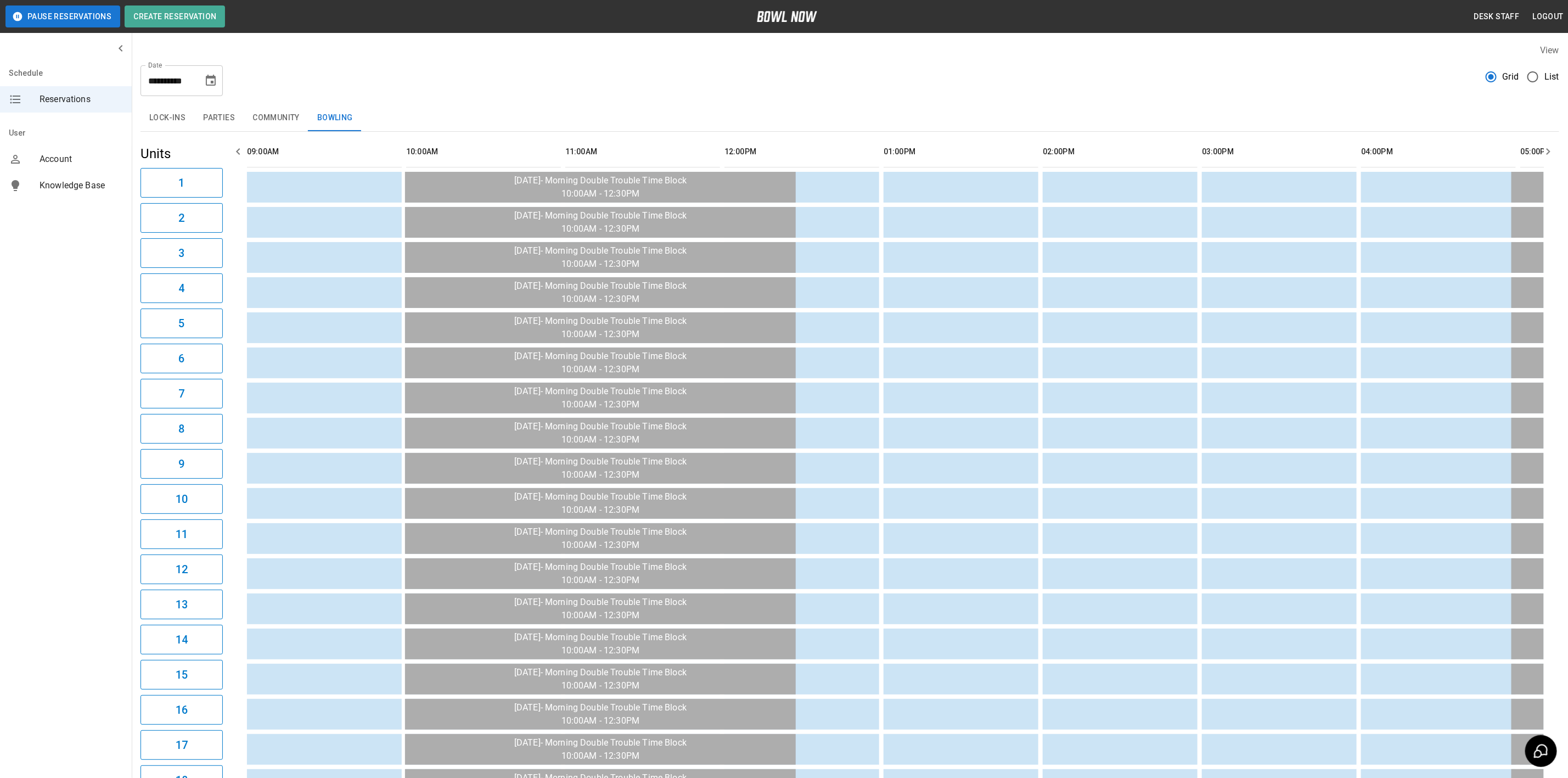
click at [222, 87] on div "**********" at bounding box center [182, 80] width 82 height 31
drag, startPoint x: 215, startPoint y: 83, endPoint x: 217, endPoint y: 92, distance: 9.2
click at [215, 83] on icon "Choose date, selected date is Oct 2, 2025" at bounding box center [210, 80] width 10 height 11
click at [232, 115] on button "Next month" at bounding box center [240, 114] width 18 height 18
drag, startPoint x: 200, startPoint y: 111, endPoint x: 206, endPoint y: 122, distance: 12.5
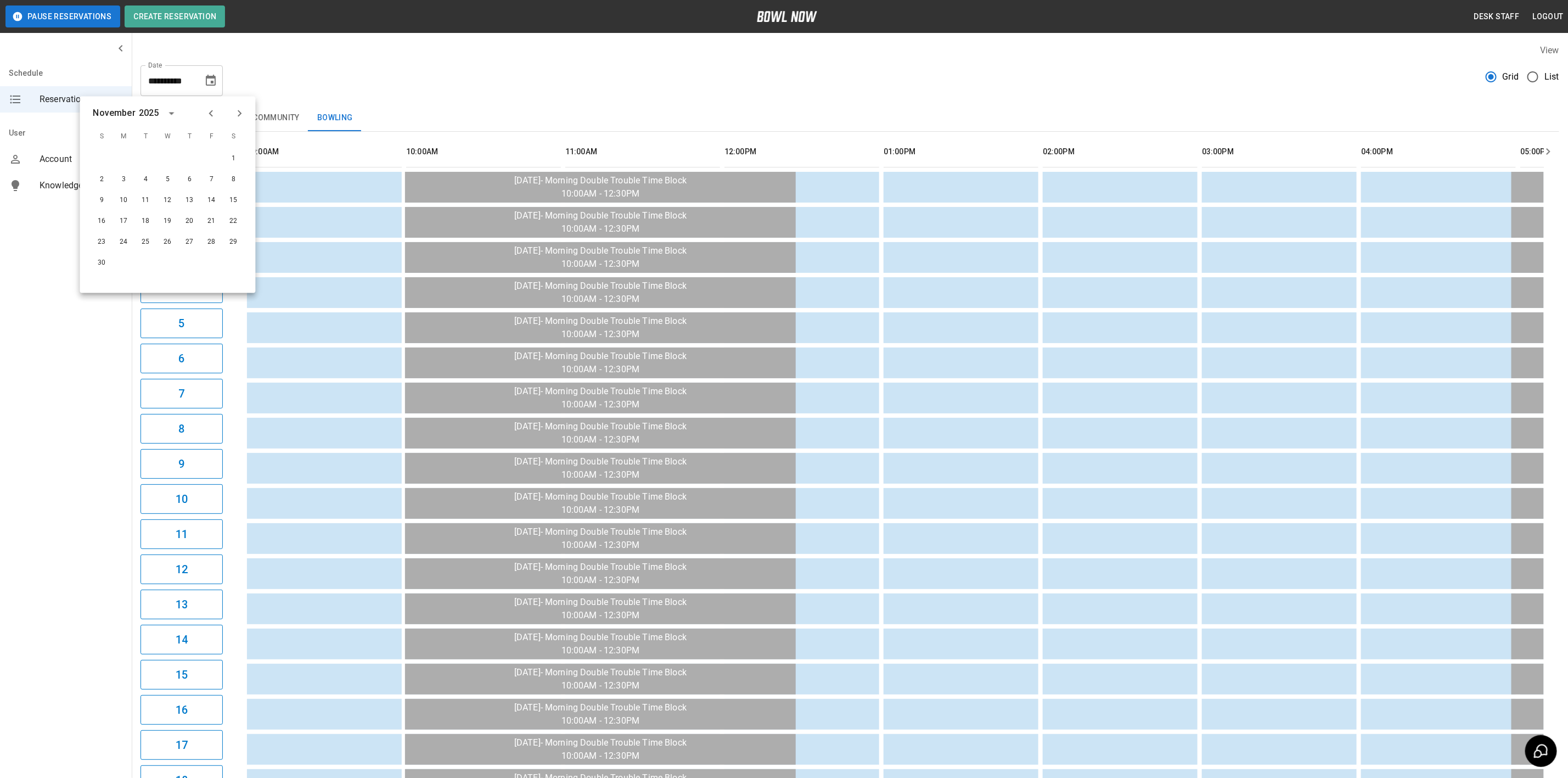
click at [200, 111] on div "[DATE]" at bounding box center [168, 114] width 176 height 17
click at [208, 122] on div "[DATE] S M T W T F S 1 2 3 4 5 6 7 8 9 10 11 12 13 14 15 16 17 18 19 20 21 22 2…" at bounding box center [168, 195] width 176 height 196
click at [226, 114] on div at bounding box center [225, 114] width 13 height 18
click at [200, 114] on div "[DATE]" at bounding box center [168, 114] width 176 height 17
click at [210, 122] on button "Previous month" at bounding box center [211, 114] width 18 height 18
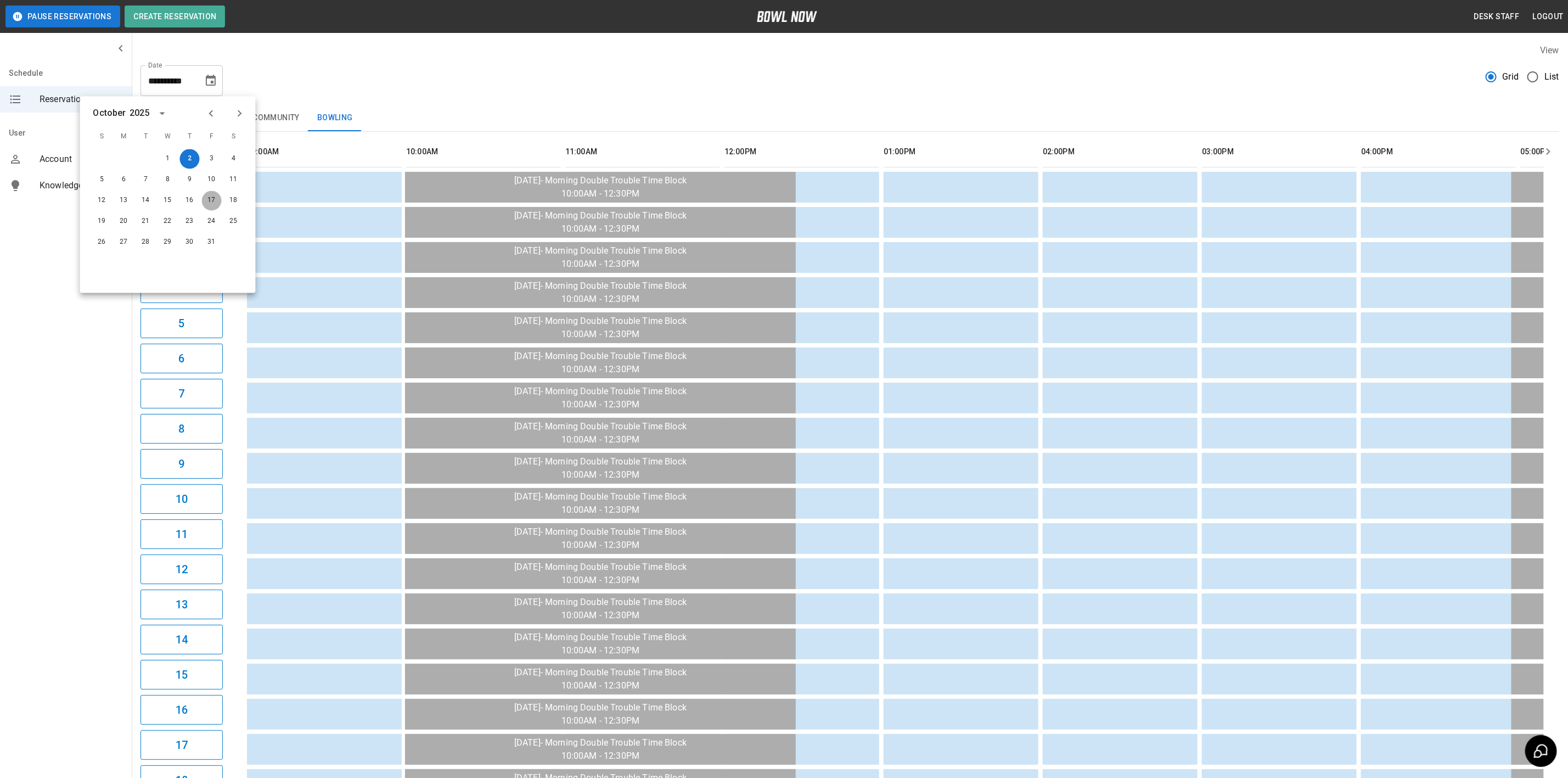
click at [204, 203] on button "17" at bounding box center [212, 201] width 20 height 20
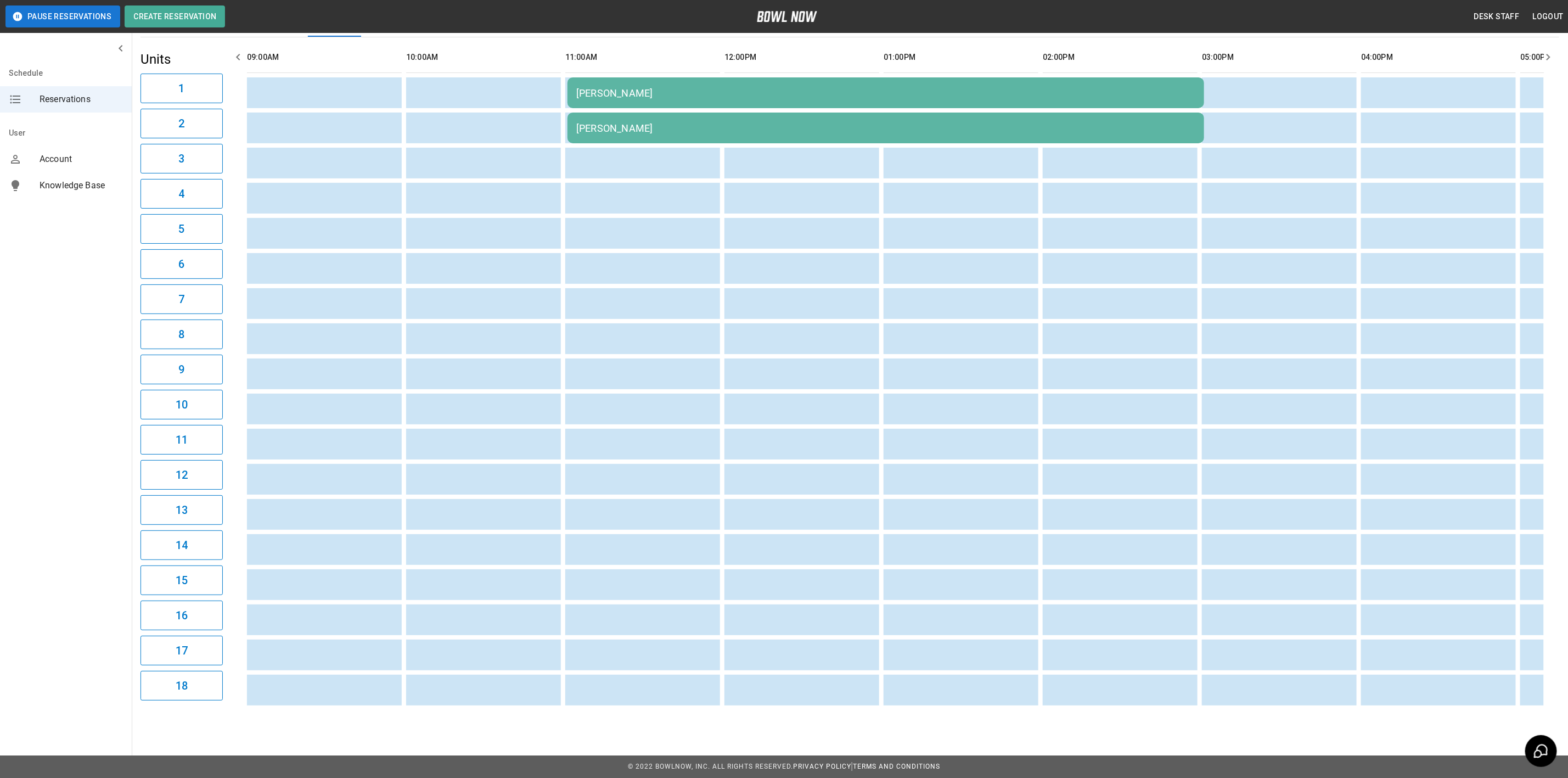
drag, startPoint x: 822, startPoint y: 710, endPoint x: 871, endPoint y: 699, distance: 50.2
click at [871, 699] on div "7:36PM [PERSON_NAME] [PERSON_NAME]" at bounding box center [893, 374] width 1302 height 673
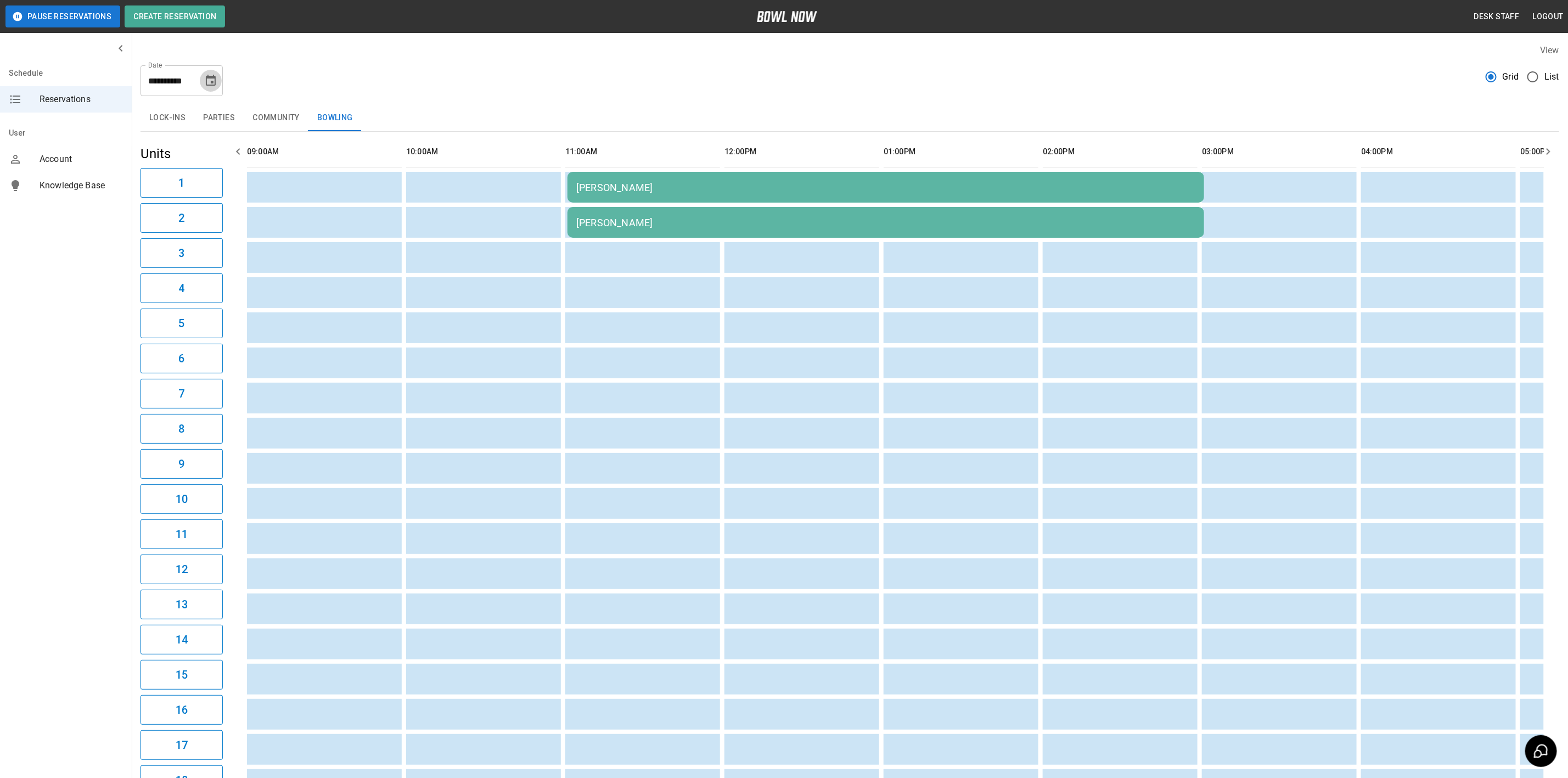
click at [215, 82] on icon "Choose date, selected date is Oct 17, 2025" at bounding box center [210, 80] width 10 height 11
click at [211, 216] on button "24" at bounding box center [212, 222] width 20 height 20
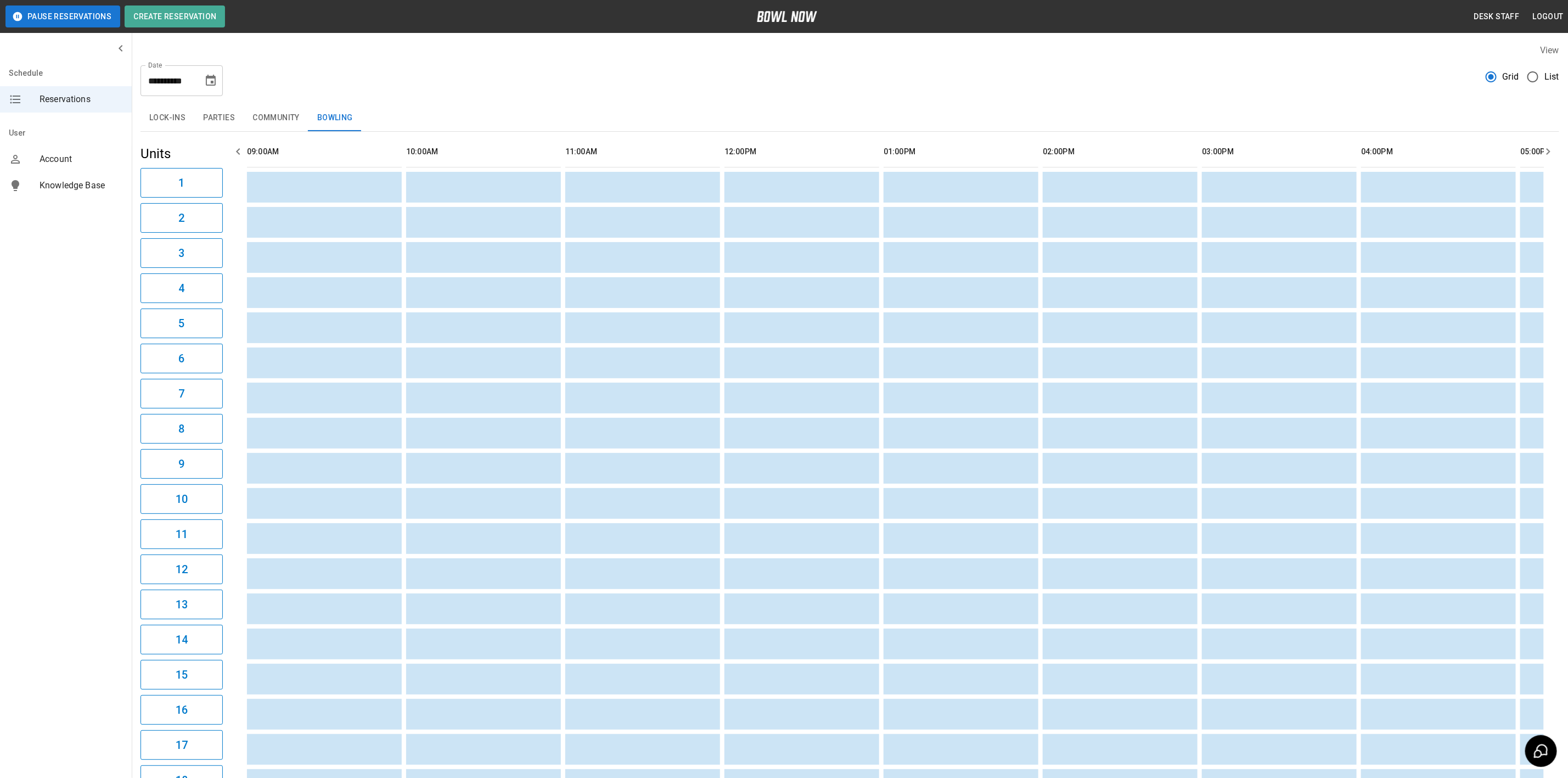
click at [220, 90] on div "**********" at bounding box center [182, 80] width 82 height 31
click at [213, 82] on icon "Choose date, selected date is Oct 24, 2025" at bounding box center [210, 80] width 10 height 11
click at [213, 158] on button "3" at bounding box center [212, 159] width 20 height 20
drag, startPoint x: 221, startPoint y: 122, endPoint x: 228, endPoint y: 147, distance: 26.0
click at [226, 123] on button "Parties" at bounding box center [219, 118] width 49 height 26
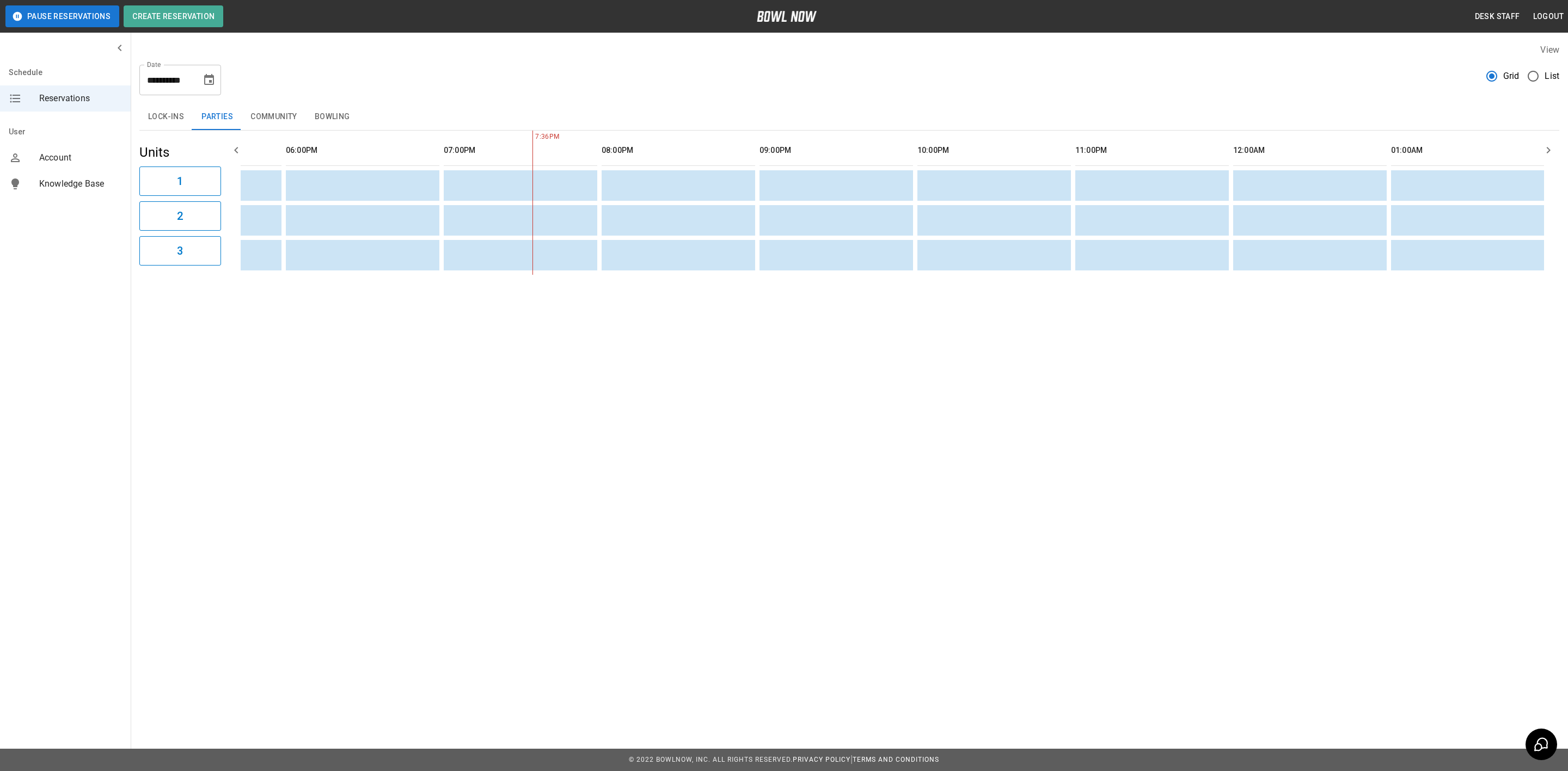
click at [206, 84] on icon "Choose date, selected date is Oct 3, 2025" at bounding box center [209, 80] width 10 height 11
click at [212, 180] on button "10" at bounding box center [210, 178] width 19 height 19
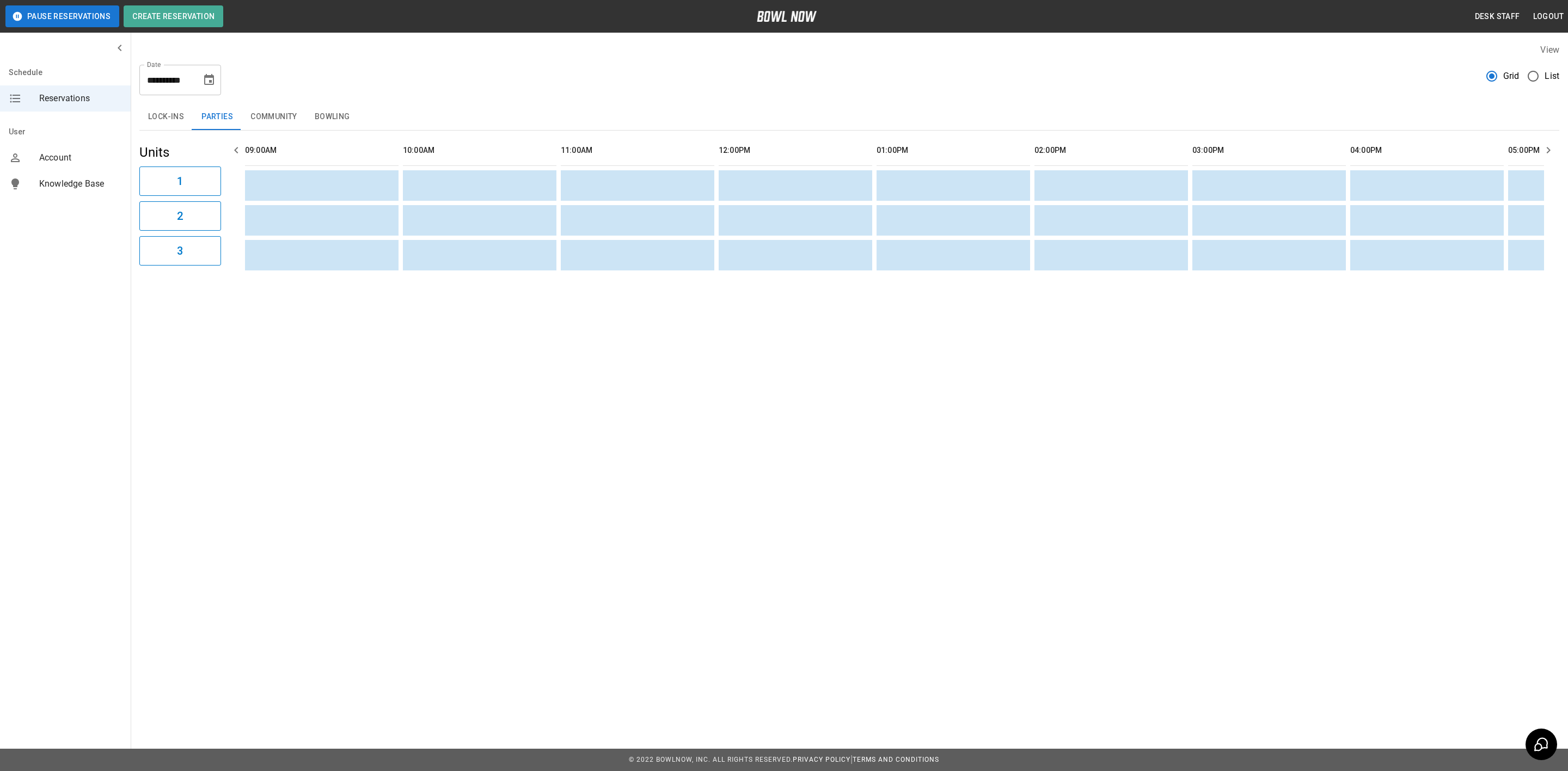
click at [206, 78] on icon "Choose date, selected date is Oct 10, 2025" at bounding box center [209, 80] width 13 height 13
click at [209, 201] on button "17" at bounding box center [210, 199] width 19 height 19
type input "**********"
